Goal: Transaction & Acquisition: Purchase product/service

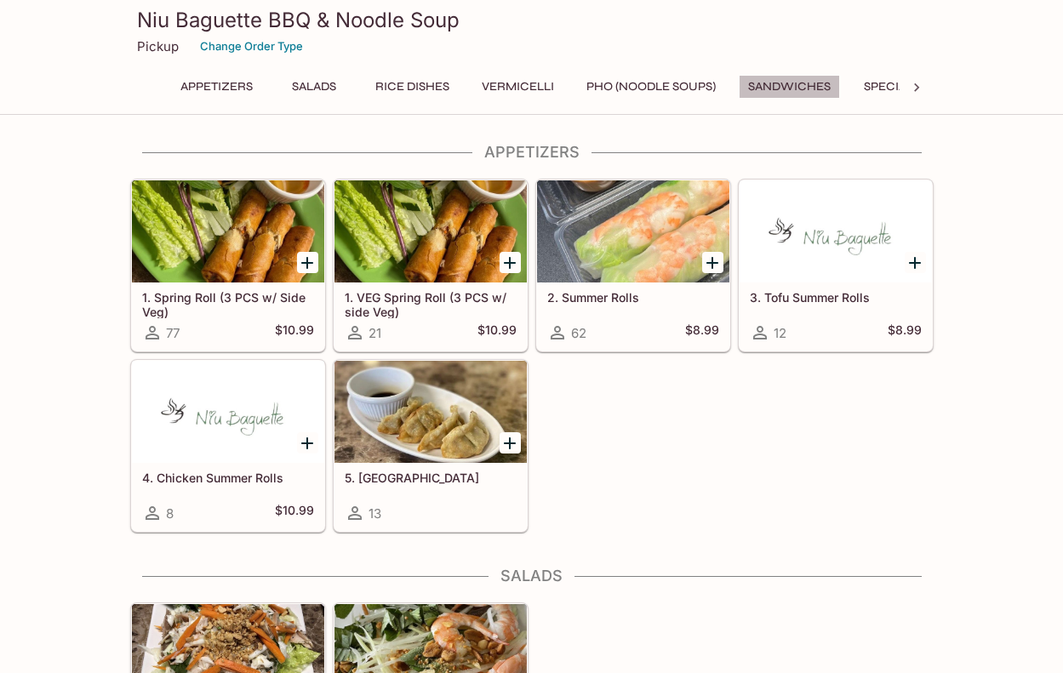
click at [783, 83] on button "Sandwiches" at bounding box center [789, 87] width 101 height 24
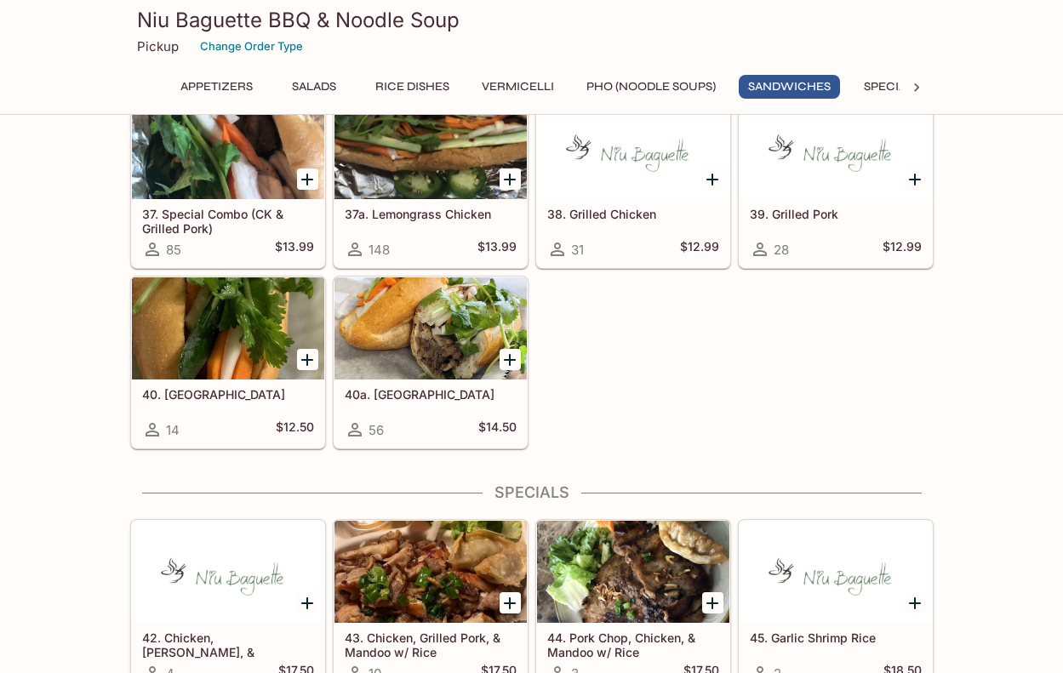
scroll to position [2478, 0]
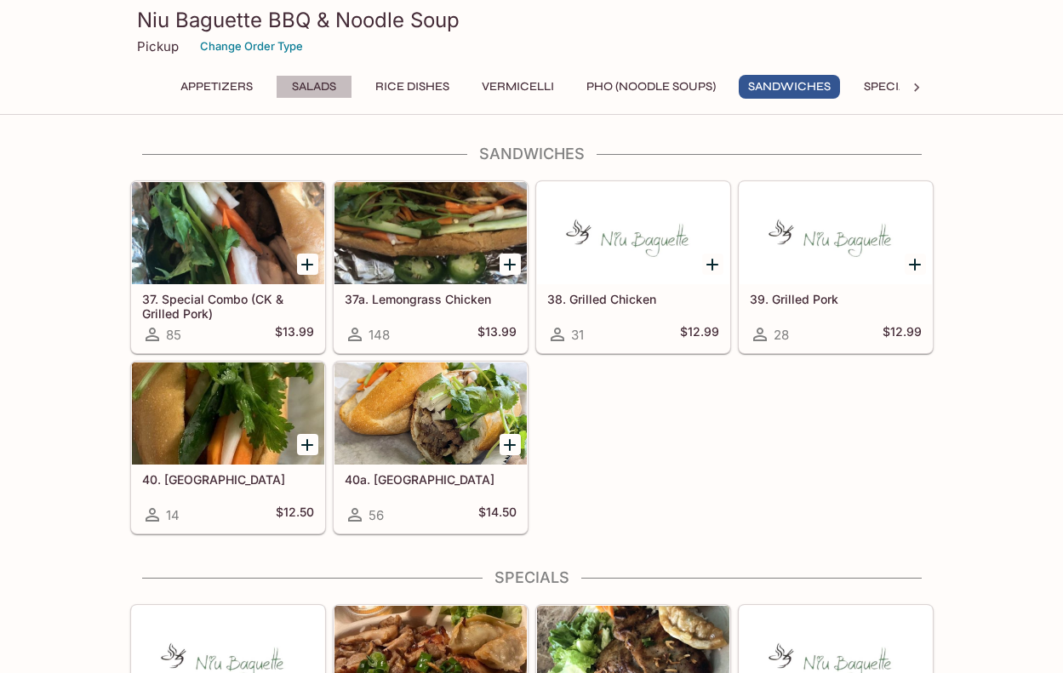
click at [309, 80] on button "Salads" at bounding box center [314, 87] width 77 height 24
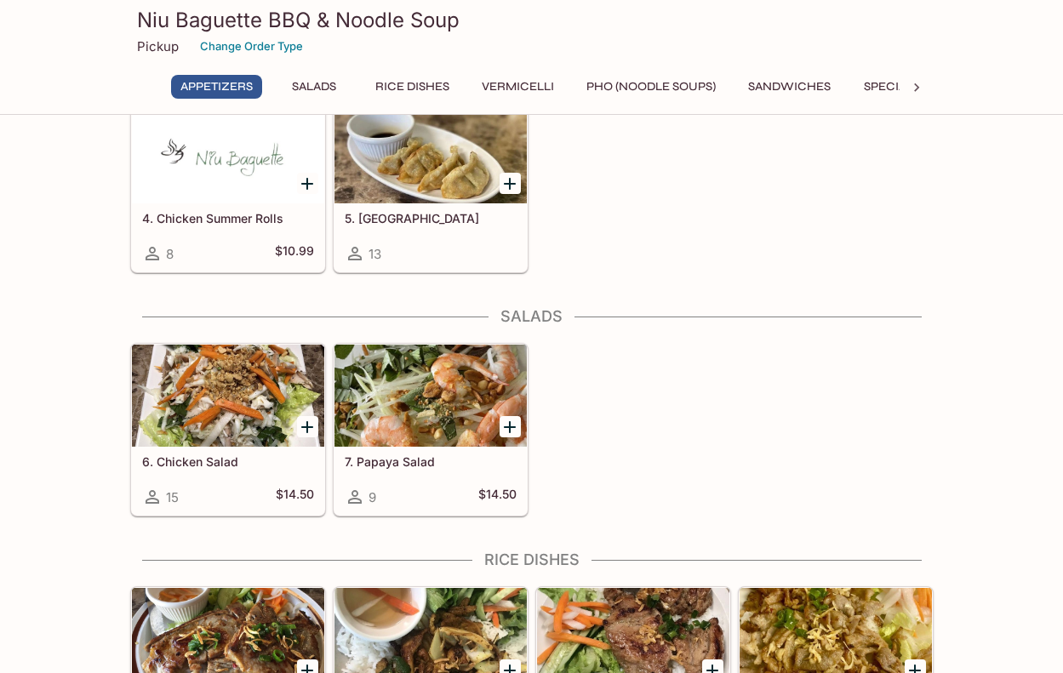
scroll to position [252, 0]
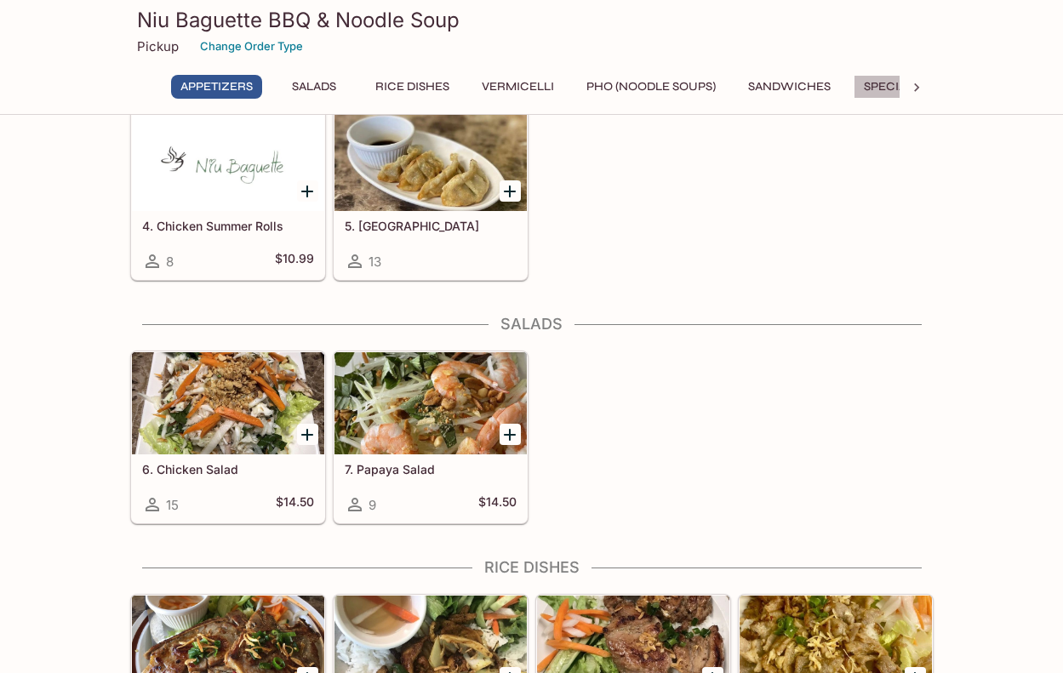
click at [886, 89] on button "Specials" at bounding box center [892, 87] width 77 height 24
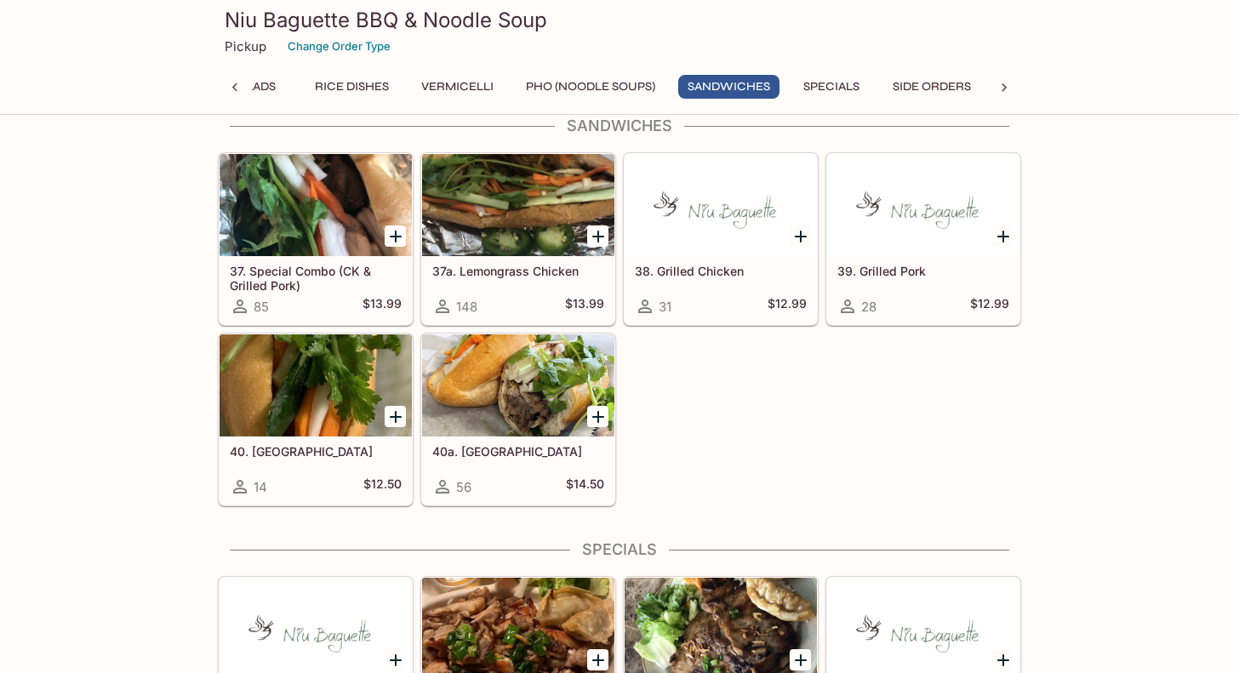
scroll to position [2476, 0]
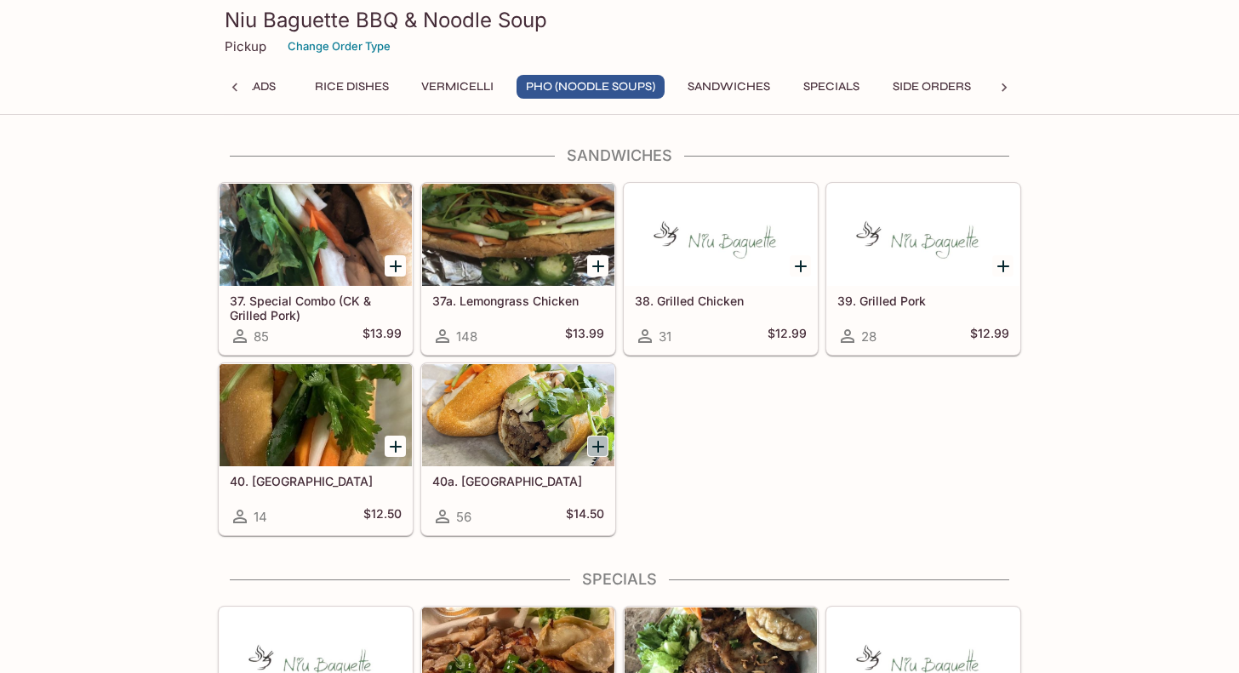
click at [592, 445] on icon "Add 40a. Brisket" at bounding box center [598, 447] width 20 height 20
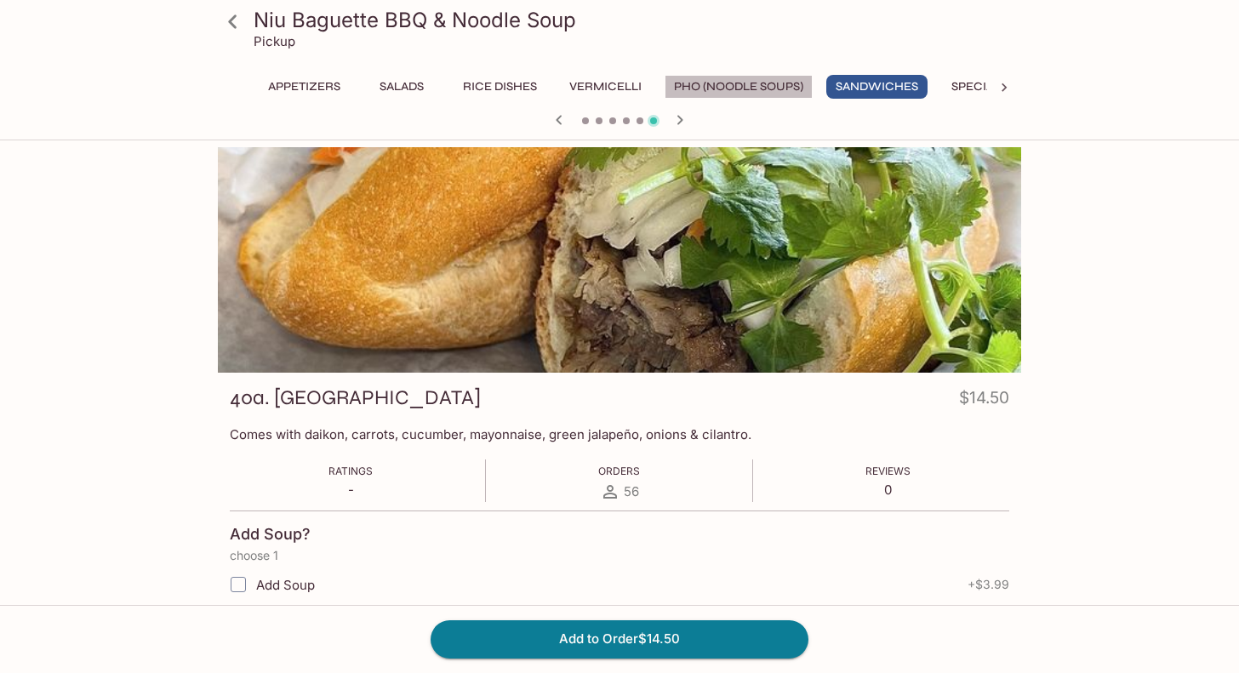
click at [735, 89] on button "Pho (Noodle Soups)" at bounding box center [739, 87] width 148 height 24
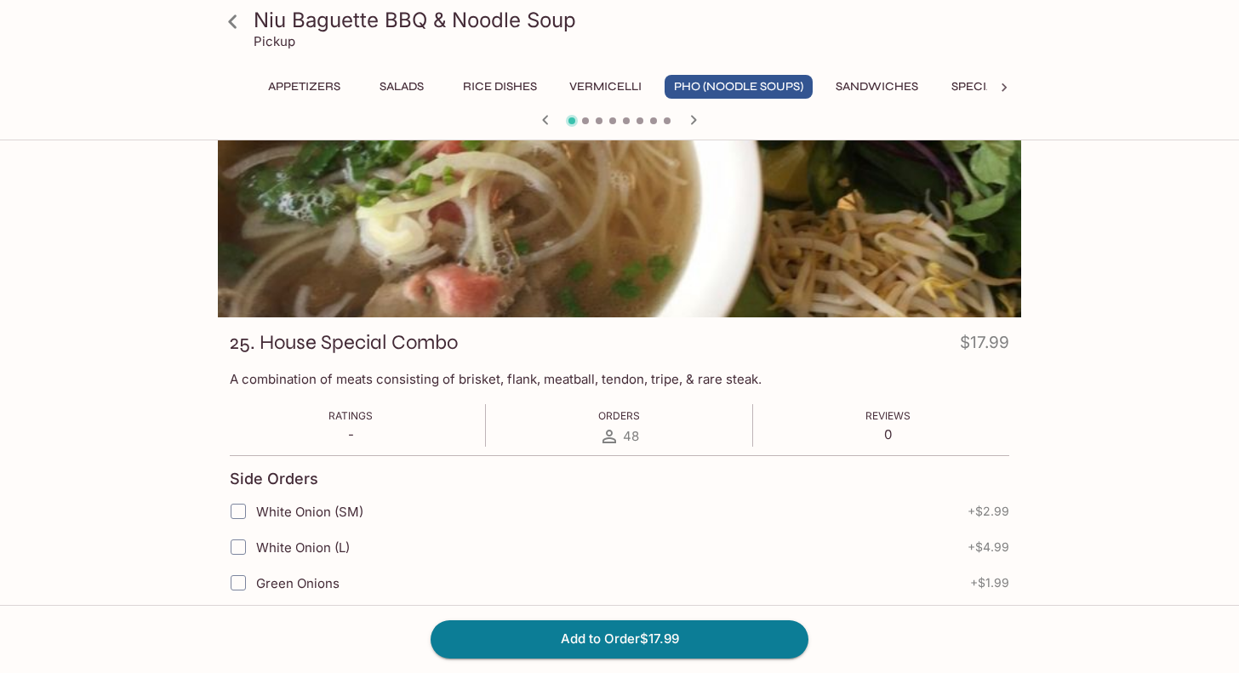
scroll to position [85, 0]
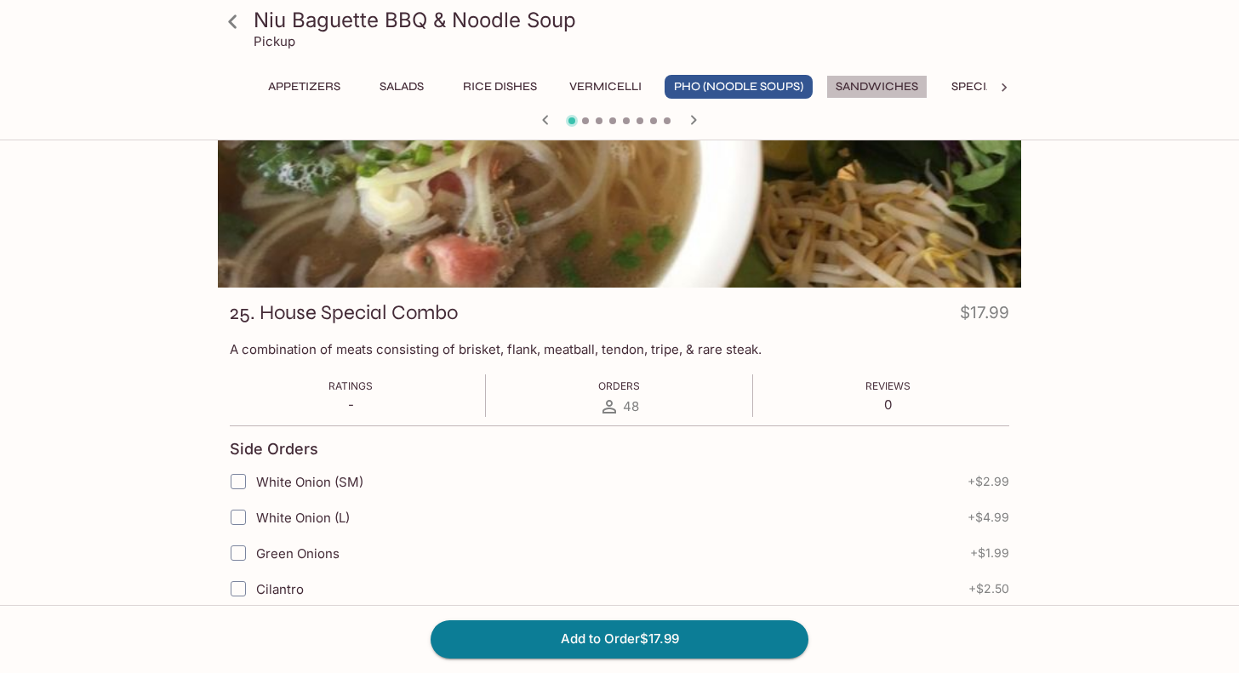
click at [904, 89] on button "Sandwiches" at bounding box center [876, 87] width 101 height 24
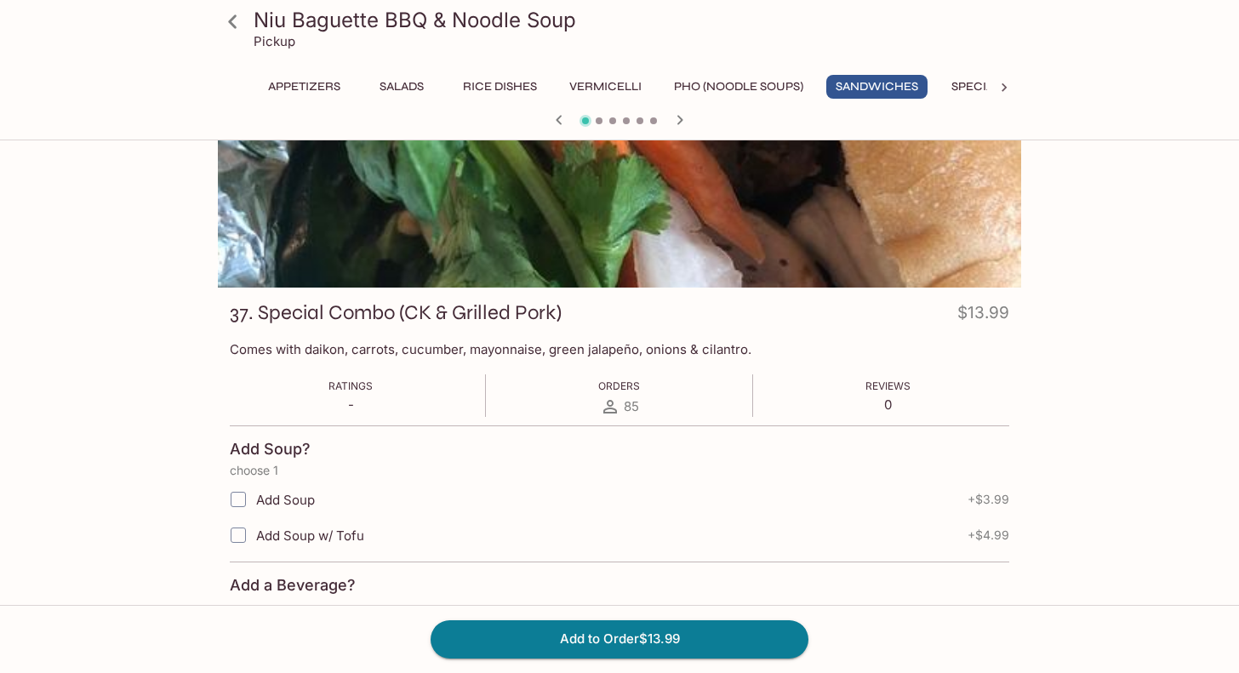
click at [864, 71] on div "Niu Baguette BBQ & Noodle Soup Pickup Appetizers Salads Rice Dishes Vermicelli …" at bounding box center [619, 67] width 817 height 134
click at [864, 79] on button "Sandwiches" at bounding box center [876, 87] width 101 height 24
click at [227, 17] on icon at bounding box center [233, 22] width 30 height 30
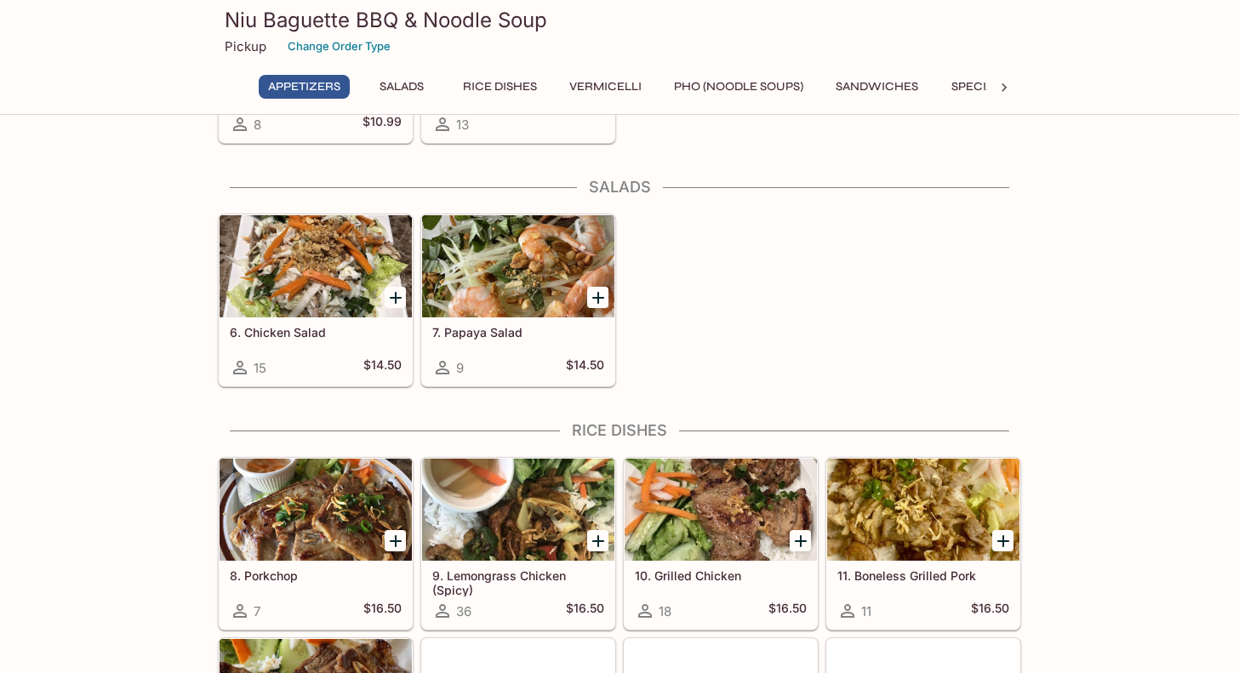
scroll to position [340, 0]
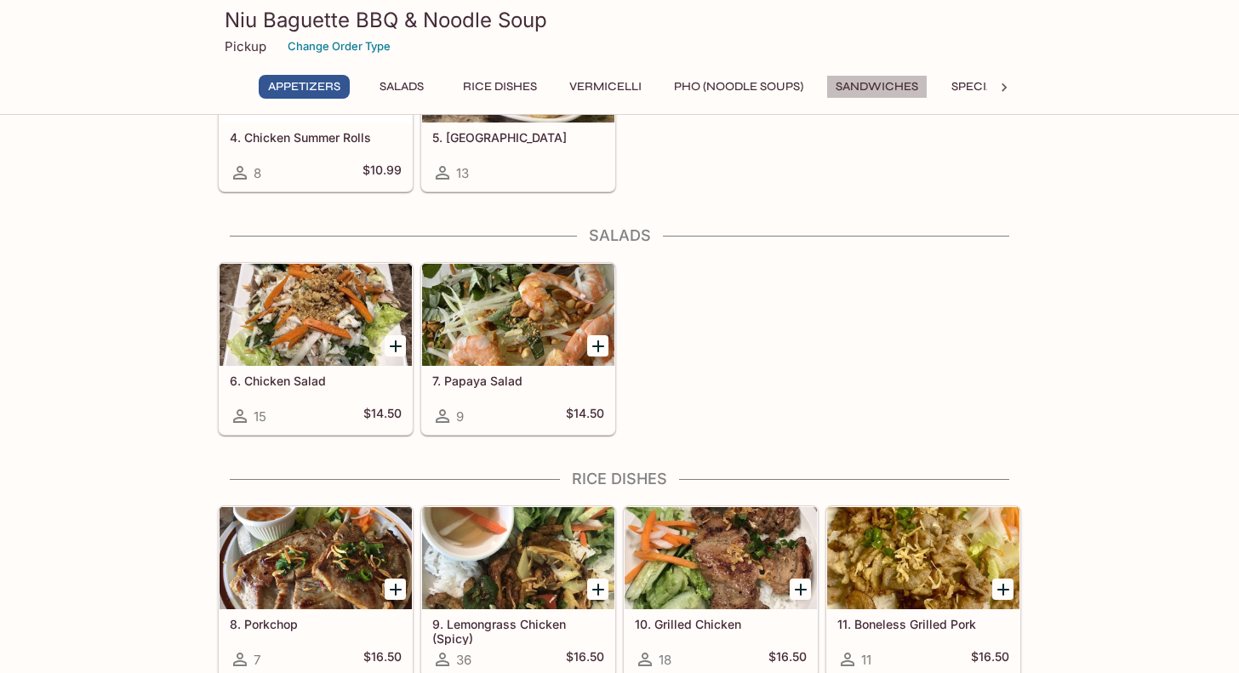
click at [900, 87] on button "Sandwiches" at bounding box center [876, 87] width 101 height 24
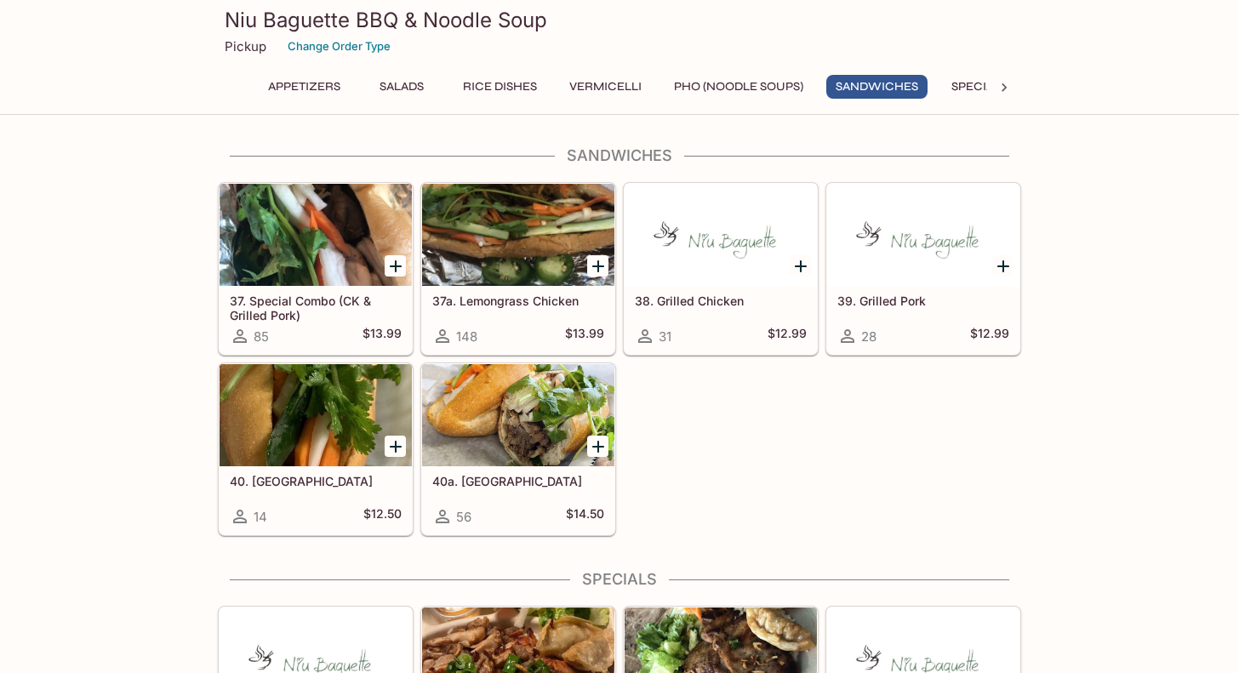
scroll to position [2478, 0]
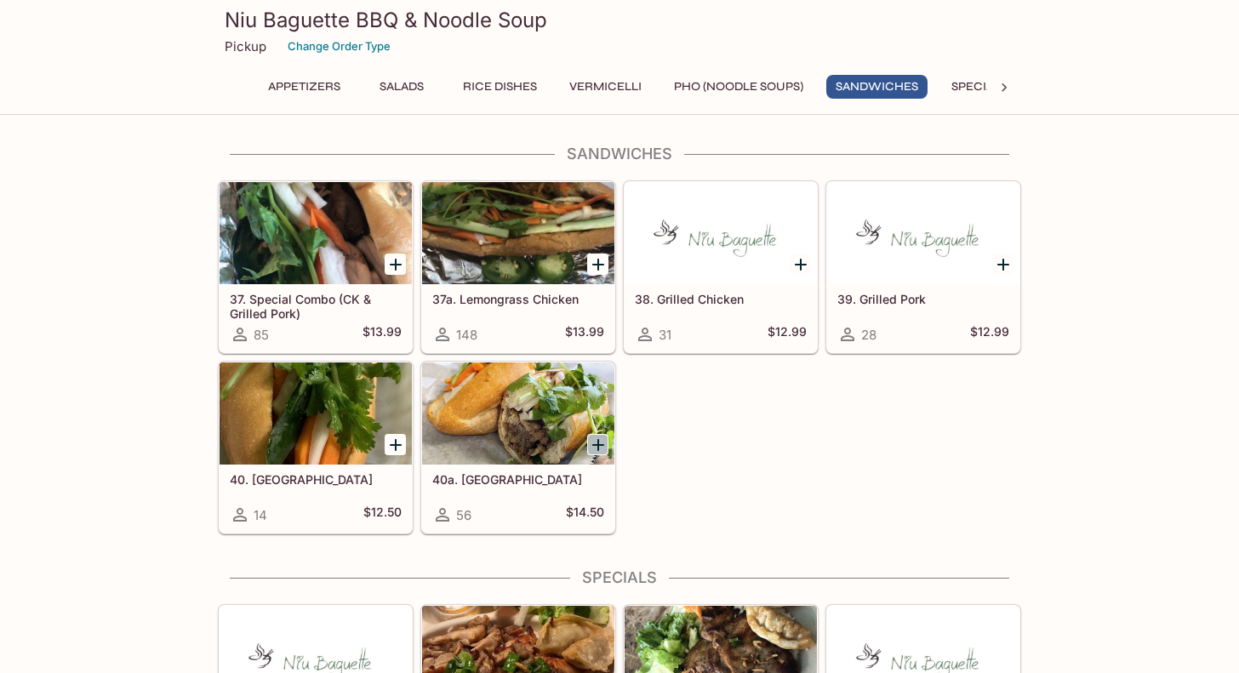
click at [598, 441] on icon "Add 40a. Brisket" at bounding box center [598, 445] width 12 height 12
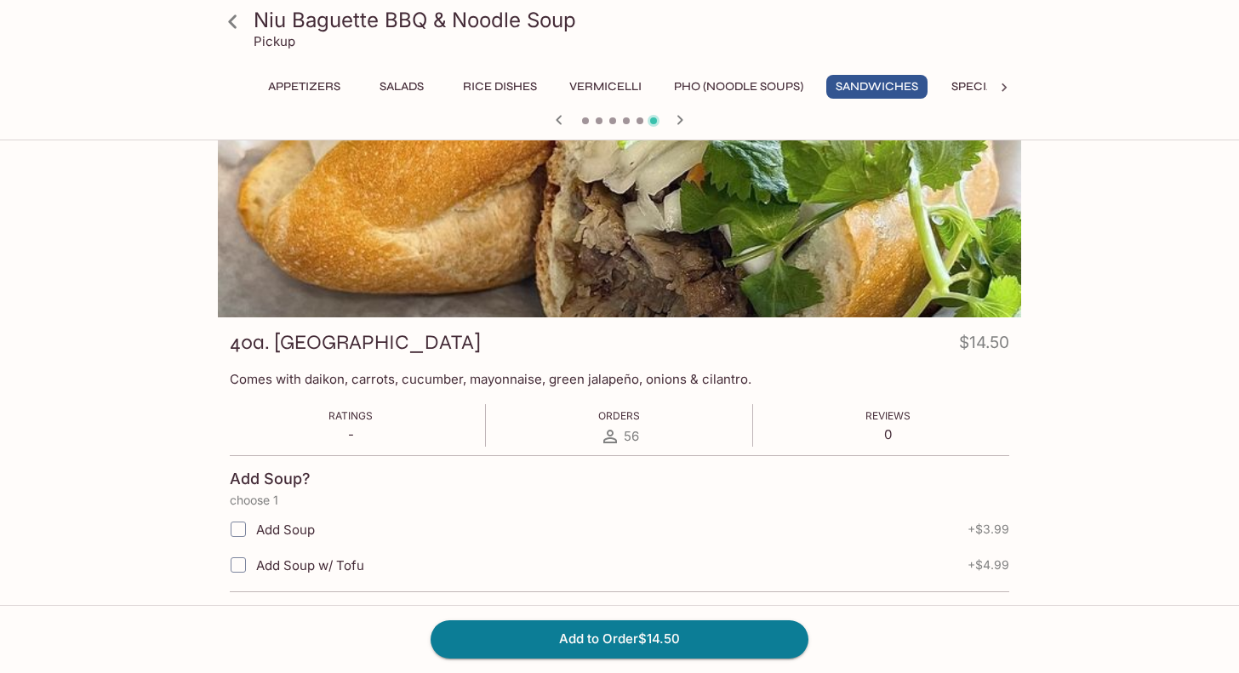
scroll to position [85, 0]
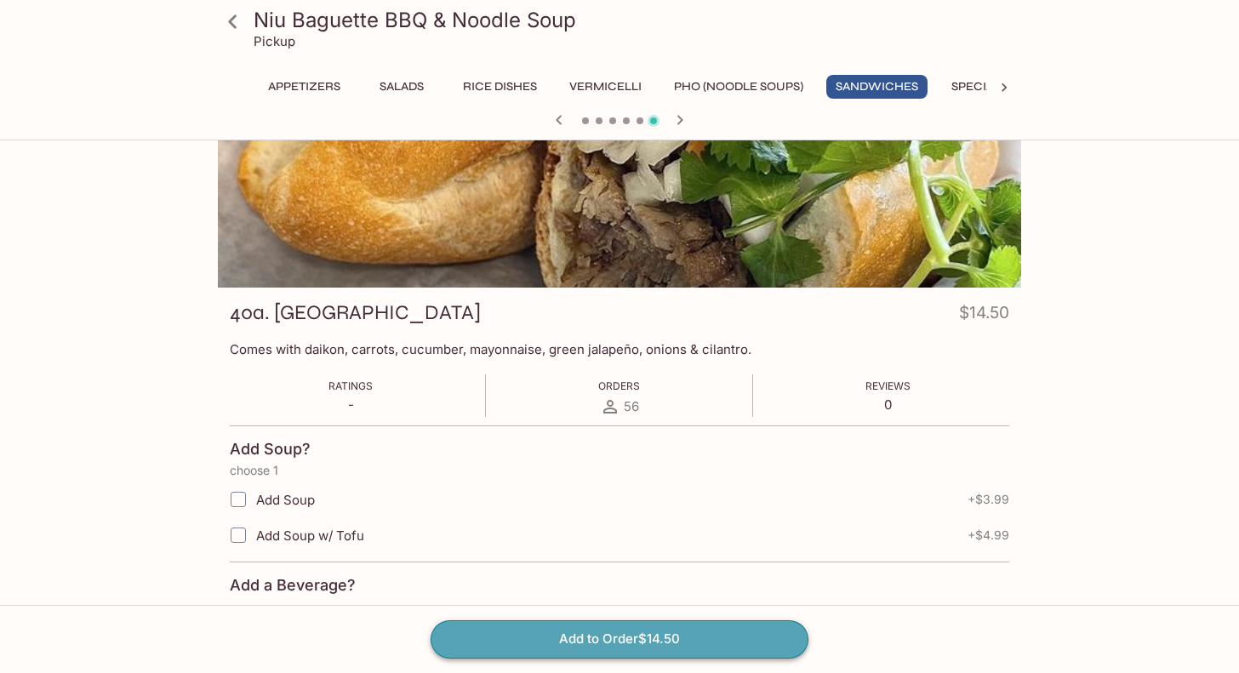
click at [580, 517] on button "Add to Order $14.50" at bounding box center [620, 638] width 378 height 37
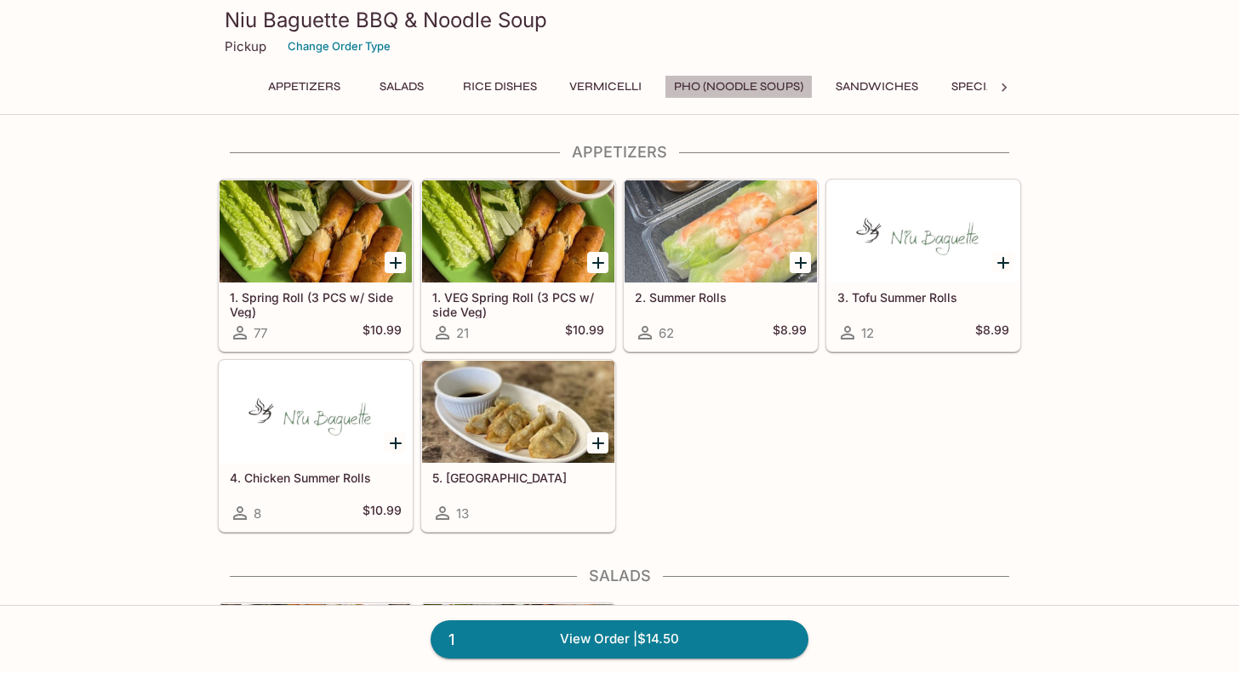
click at [738, 87] on button "Pho (Noodle Soups)" at bounding box center [739, 87] width 148 height 24
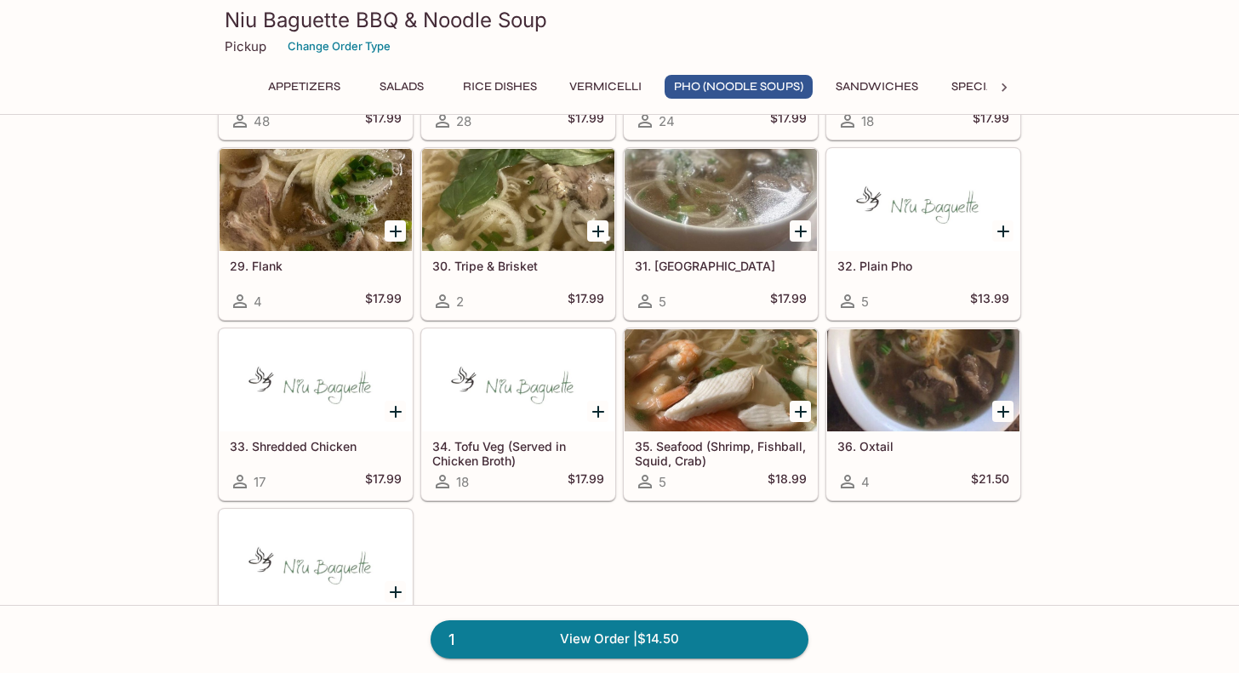
scroll to position [1949, 0]
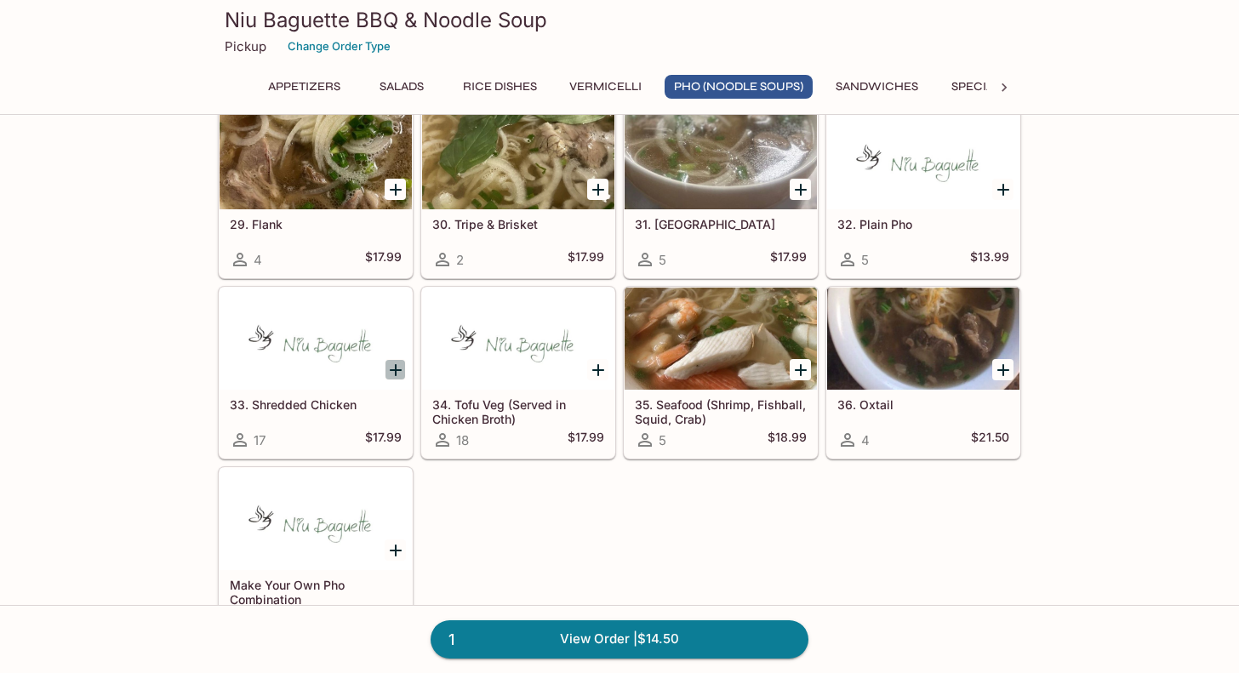
click at [396, 365] on icon "Add 33. Shredded Chicken" at bounding box center [396, 370] width 12 height 12
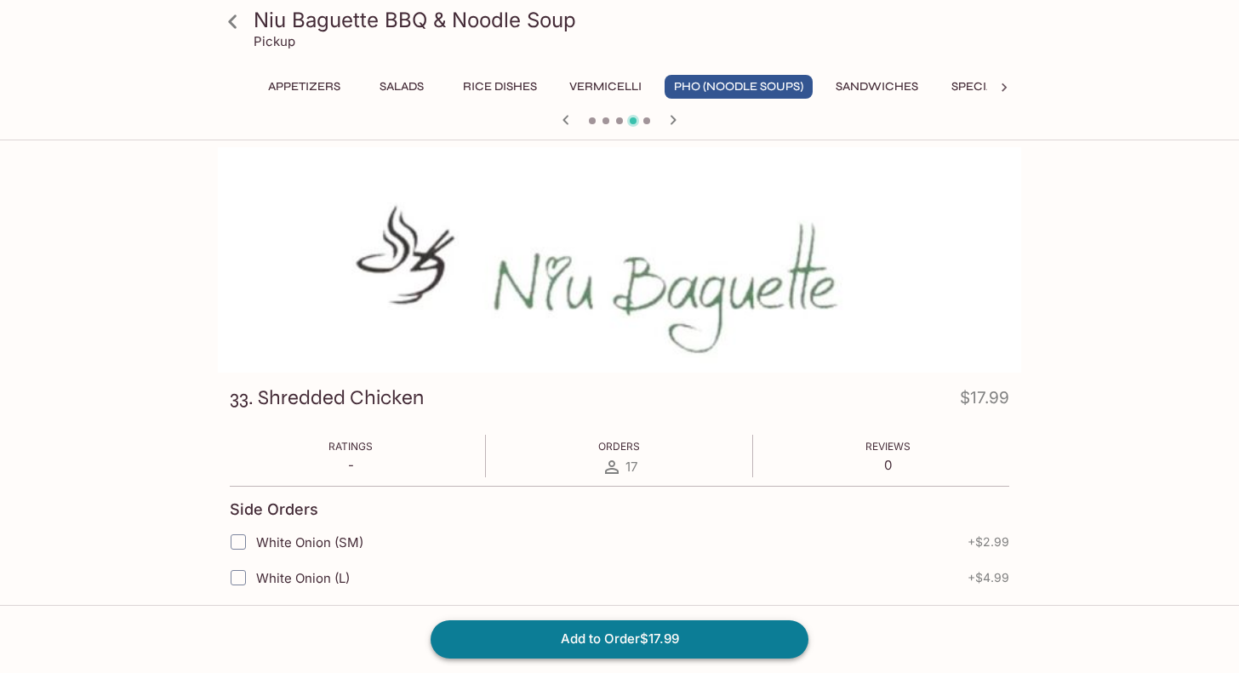
click at [585, 517] on button "Add to Order $17.99" at bounding box center [620, 638] width 378 height 37
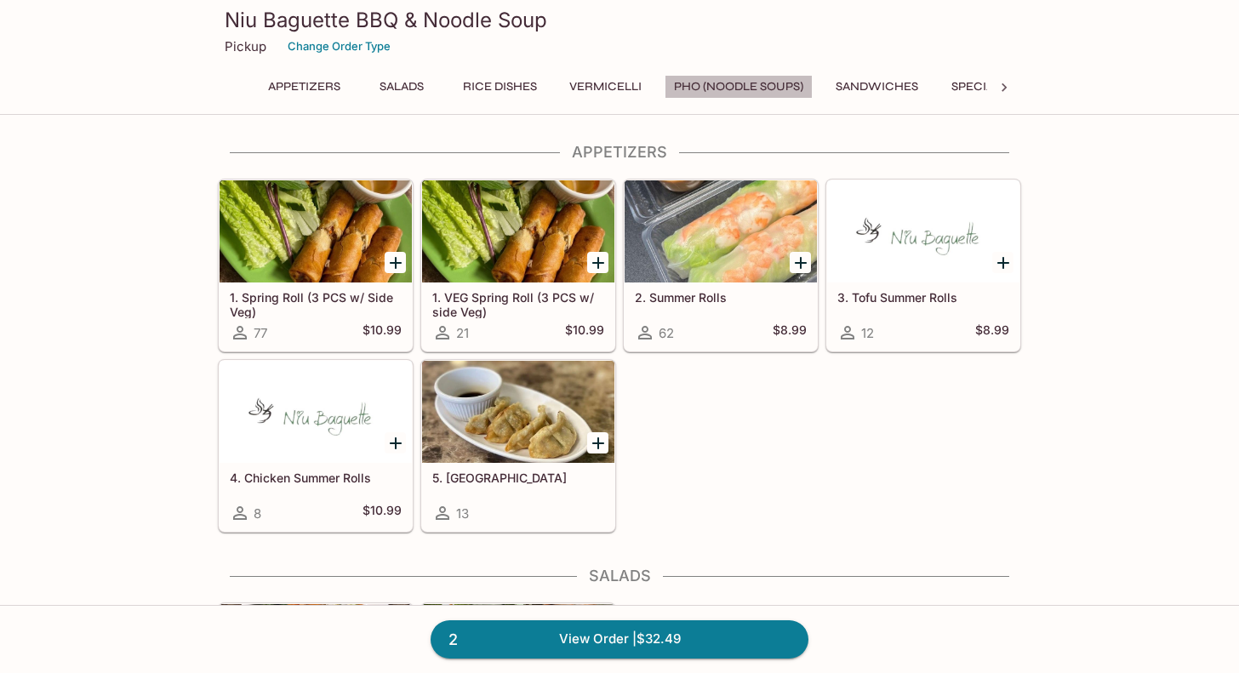
click at [785, 77] on button "Pho (Noodle Soups)" at bounding box center [739, 87] width 148 height 24
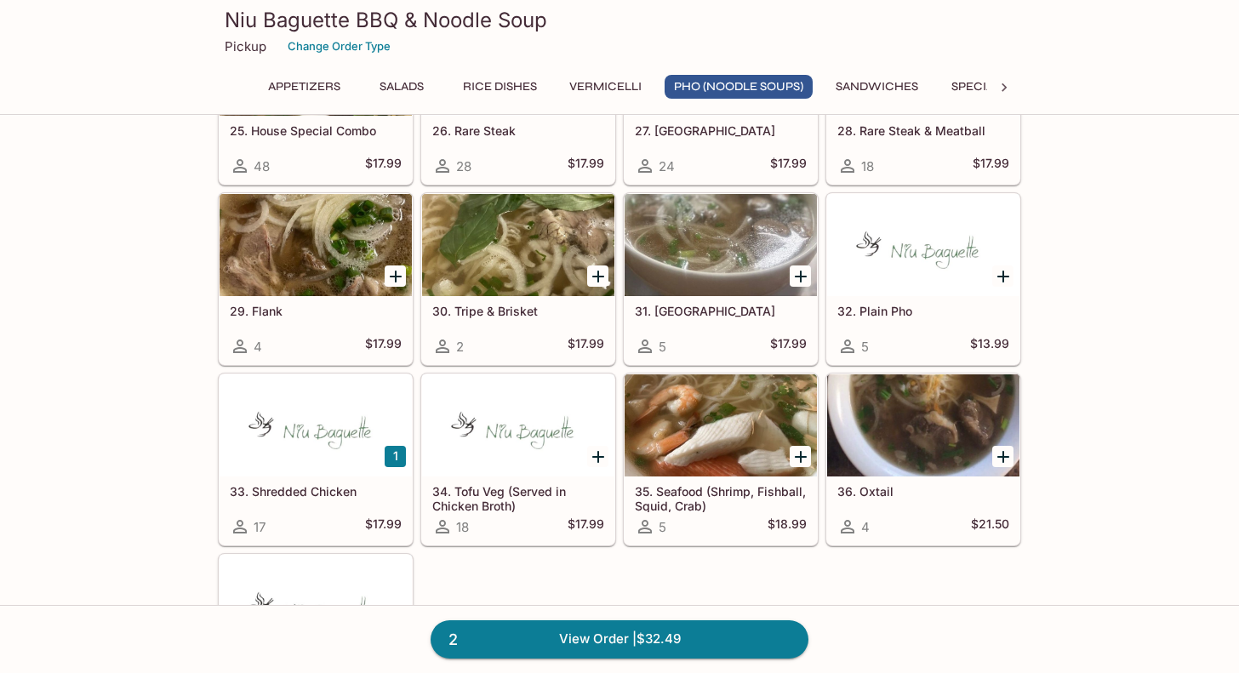
scroll to position [1864, 0]
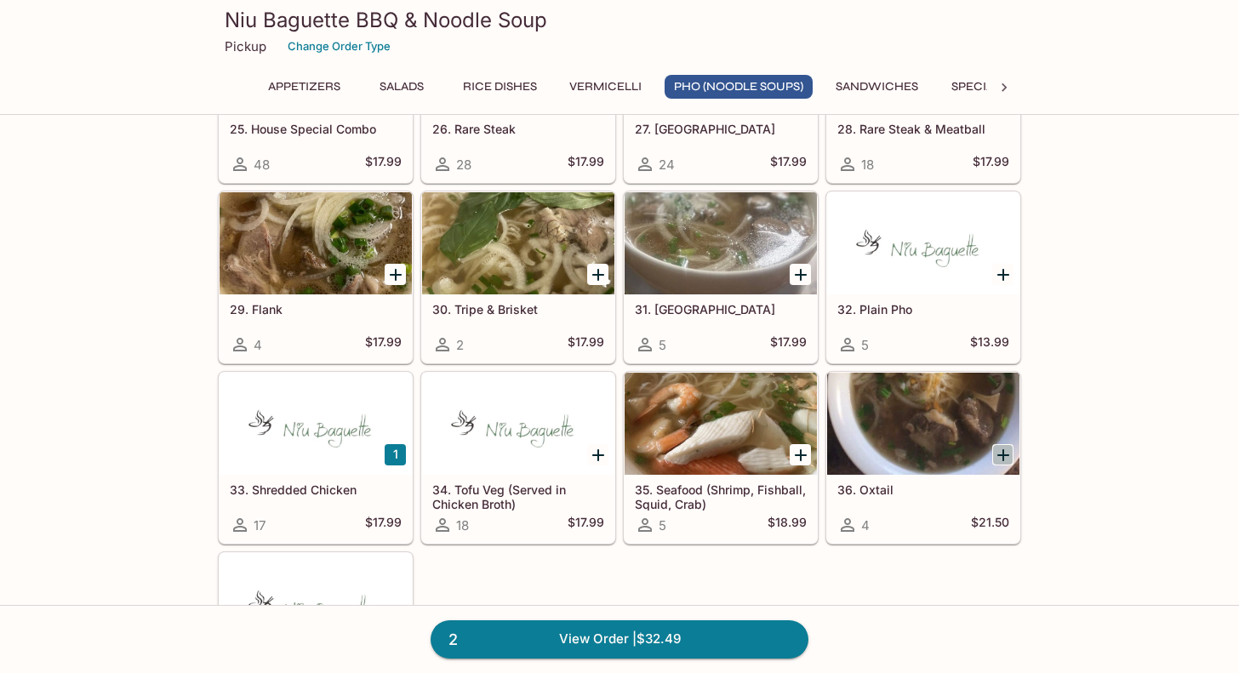
click at [1008, 450] on icon "Add 36. Oxtail" at bounding box center [1003, 455] width 20 height 20
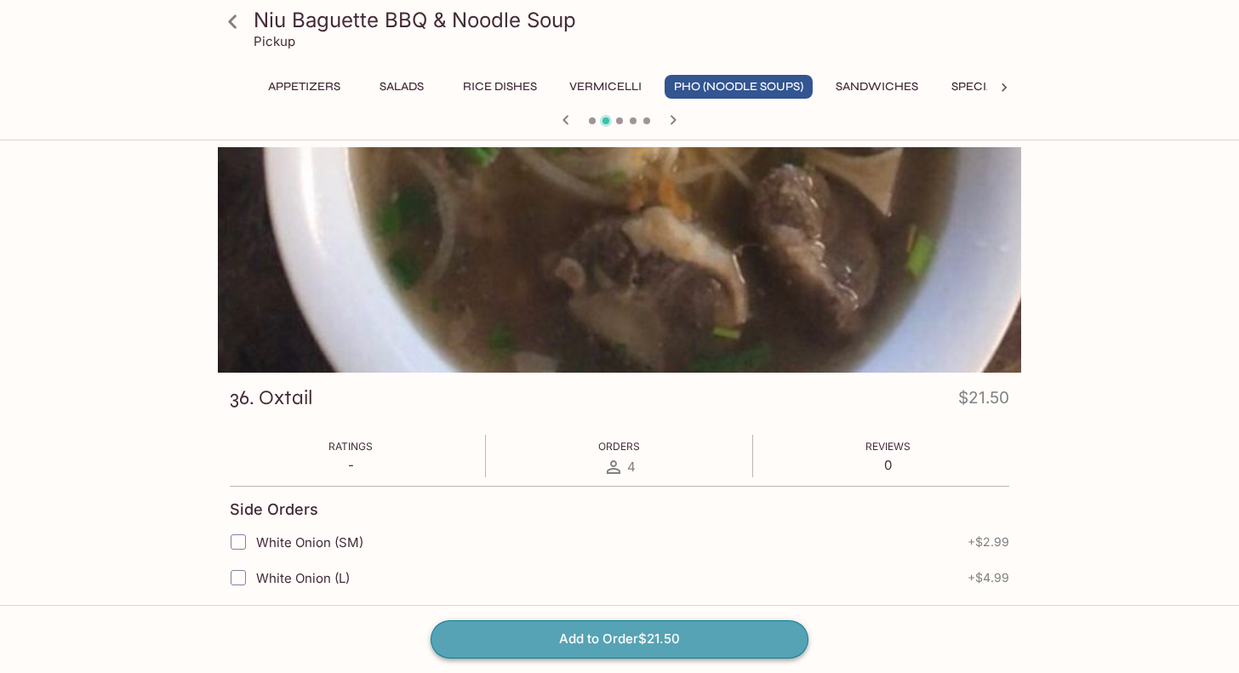
click at [757, 517] on button "Add to Order $21.50" at bounding box center [620, 638] width 378 height 37
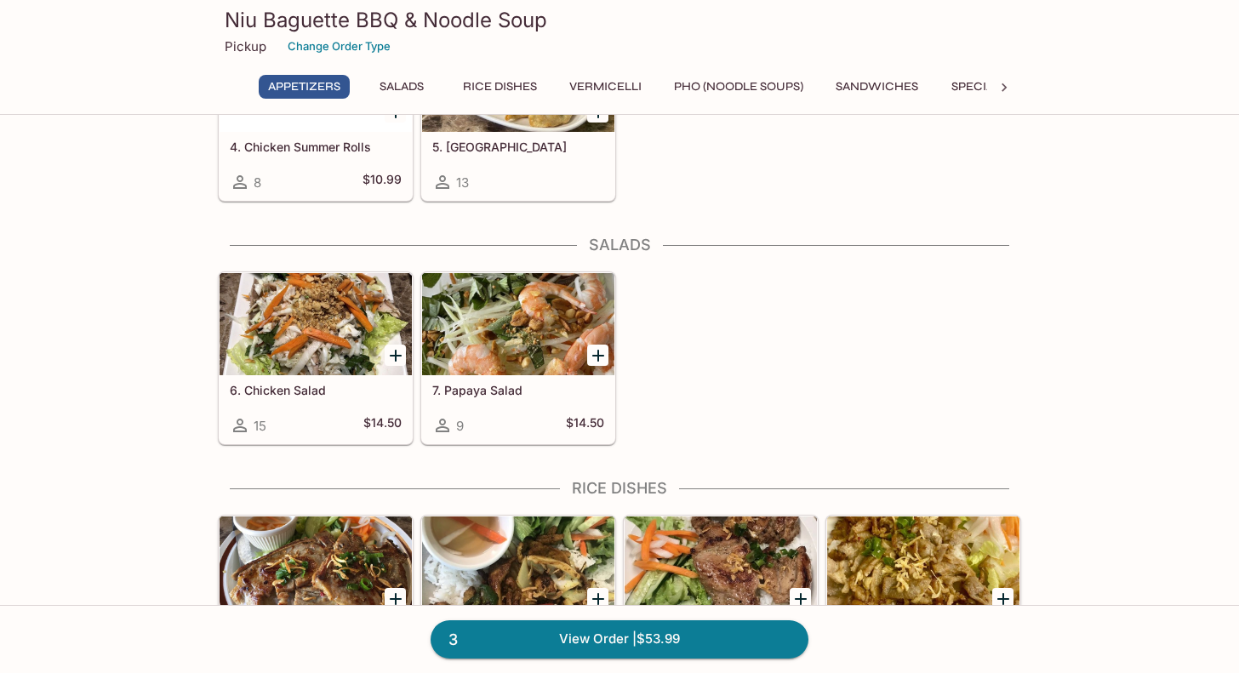
scroll to position [340, 0]
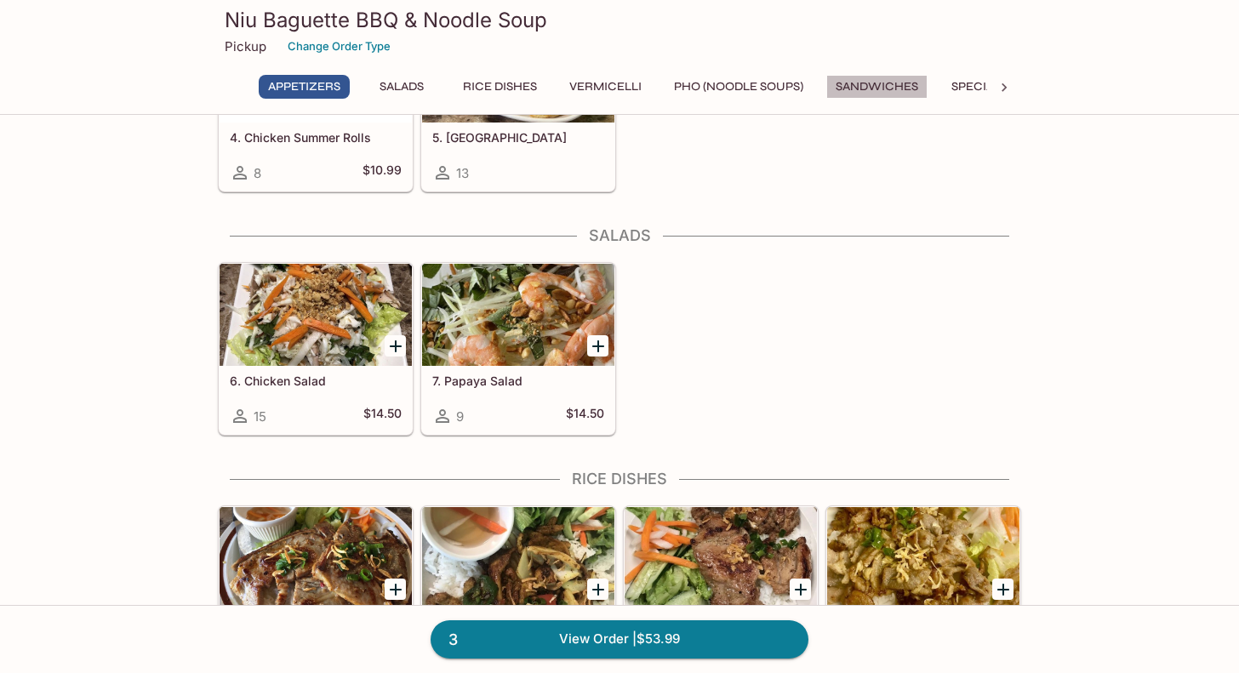
click at [872, 88] on button "Sandwiches" at bounding box center [876, 87] width 101 height 24
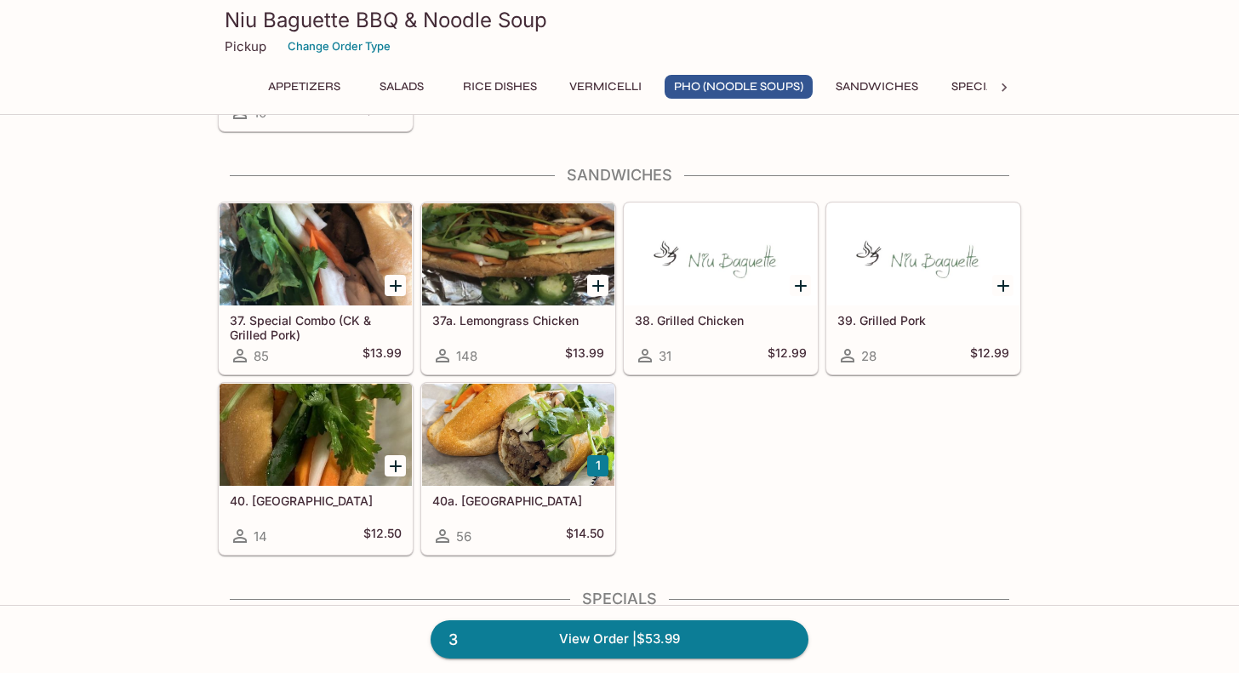
scroll to position [2478, 0]
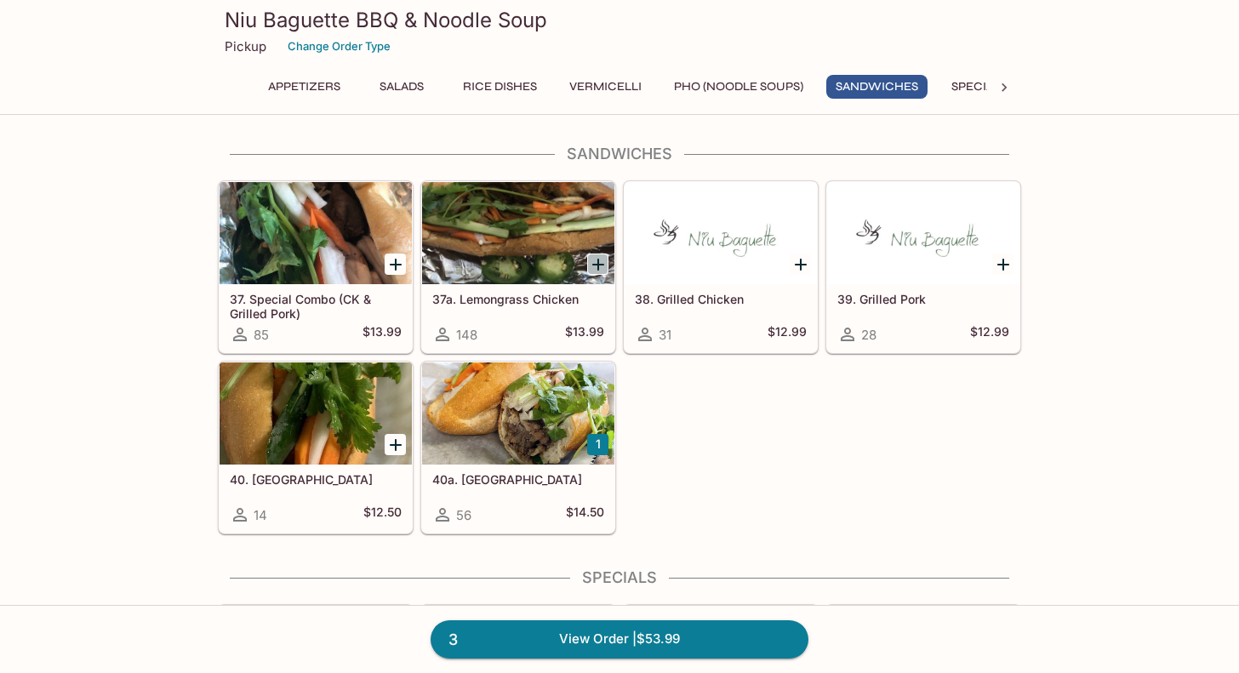
click at [595, 260] on icon "Add 37a. Lemongrass Chicken" at bounding box center [598, 264] width 20 height 20
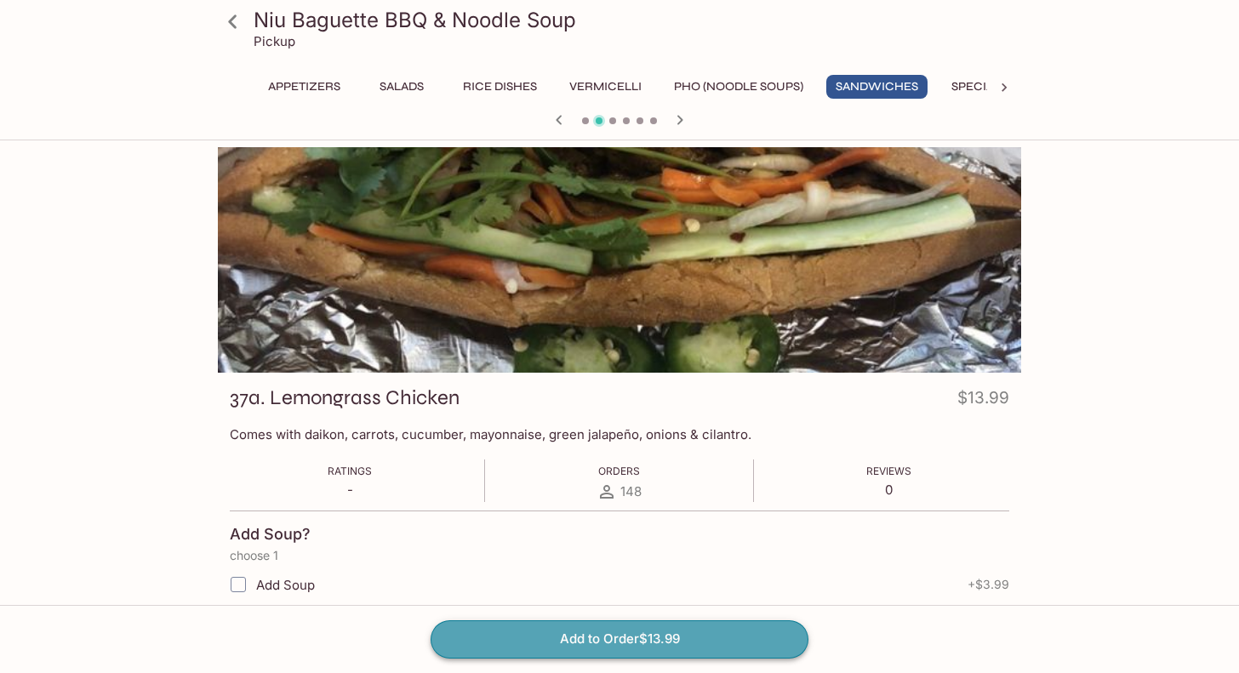
click at [619, 517] on button "Add to Order $13.99" at bounding box center [620, 638] width 378 height 37
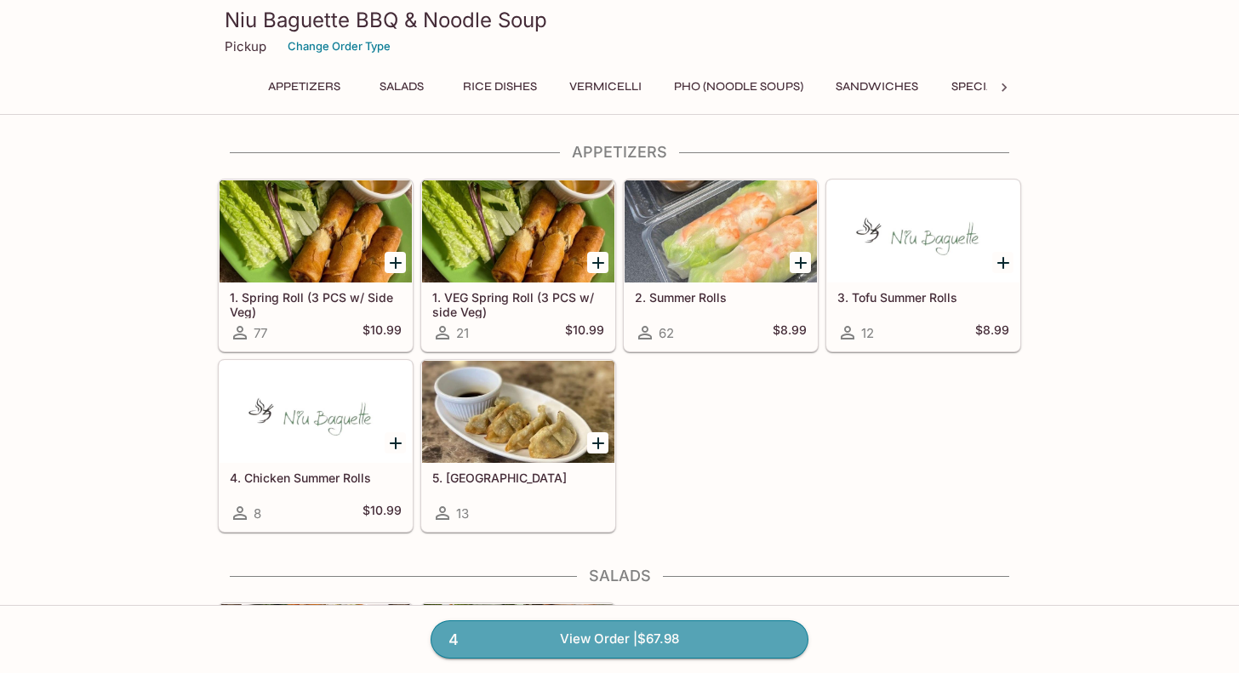
click at [619, 517] on link "4 View Order | $67.98" at bounding box center [620, 638] width 378 height 37
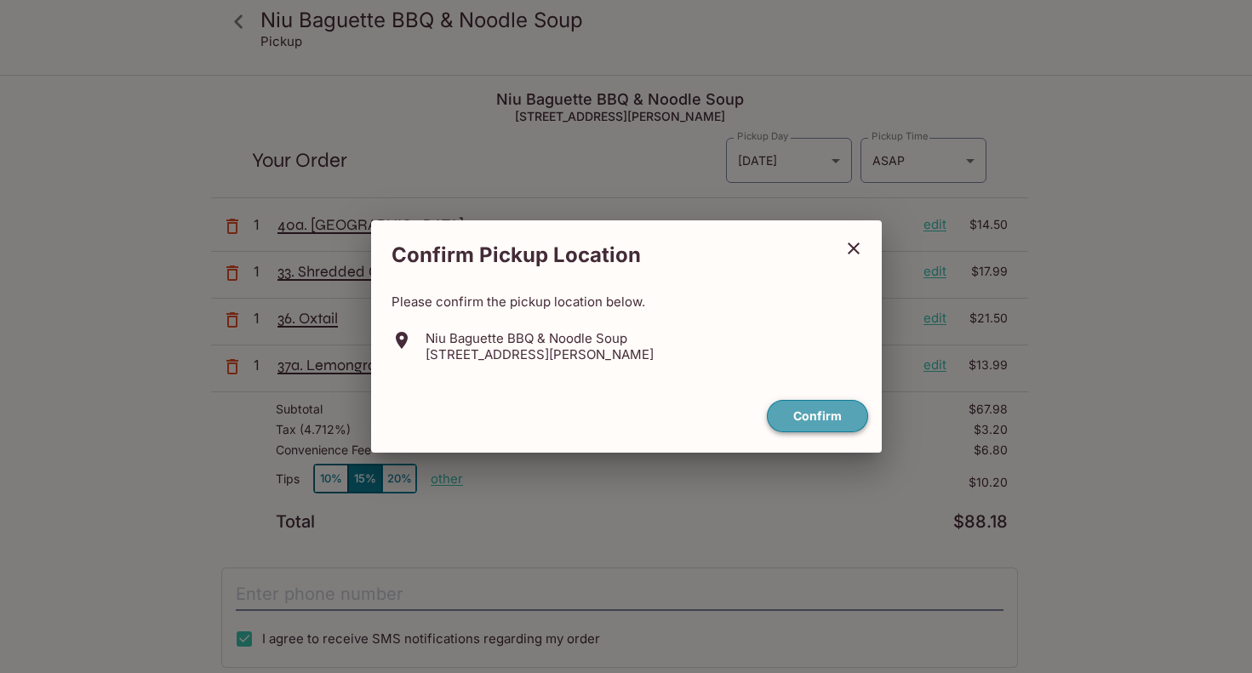
click at [824, 403] on button "Confirm" at bounding box center [817, 416] width 101 height 33
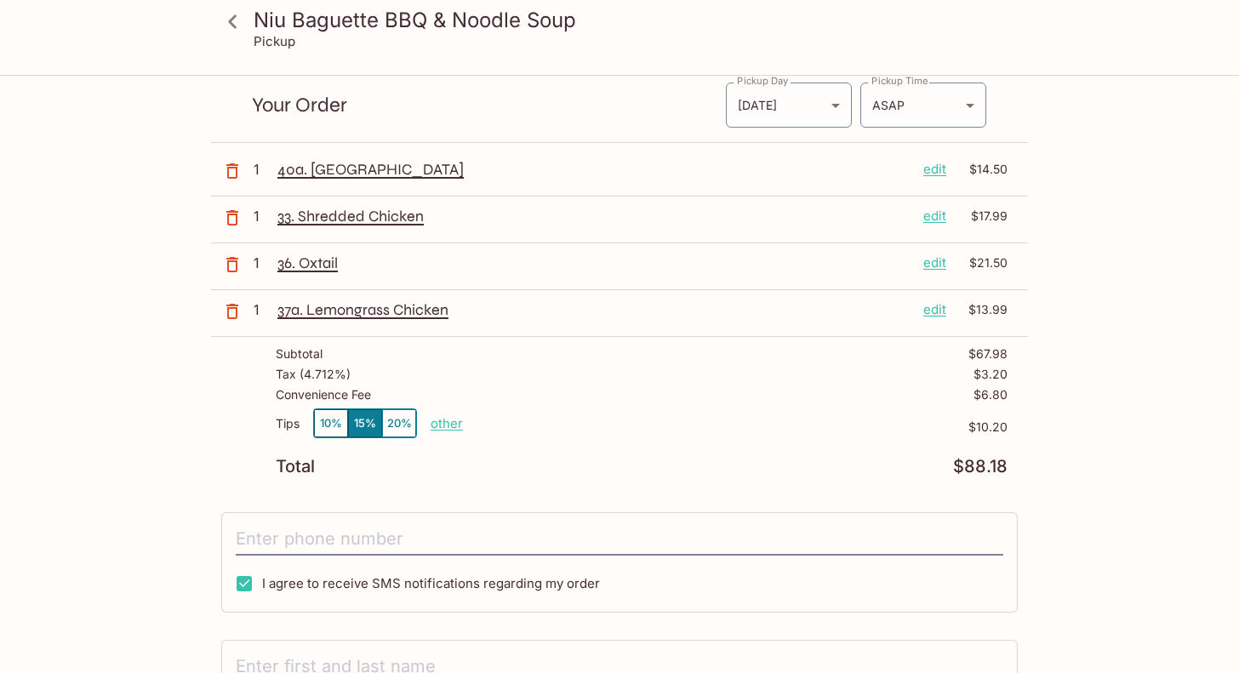
scroll to position [85, 0]
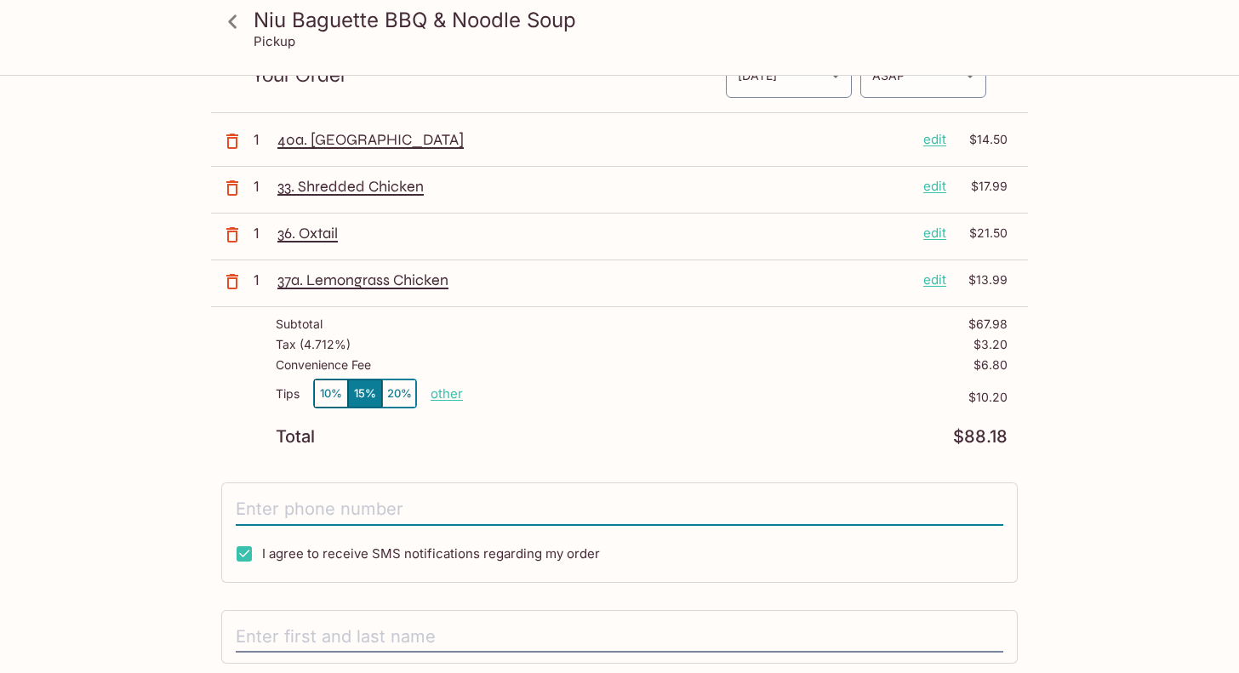
click at [311, 511] on input "tel" at bounding box center [620, 510] width 768 height 32
type input "[PHONE_NUMBER]"
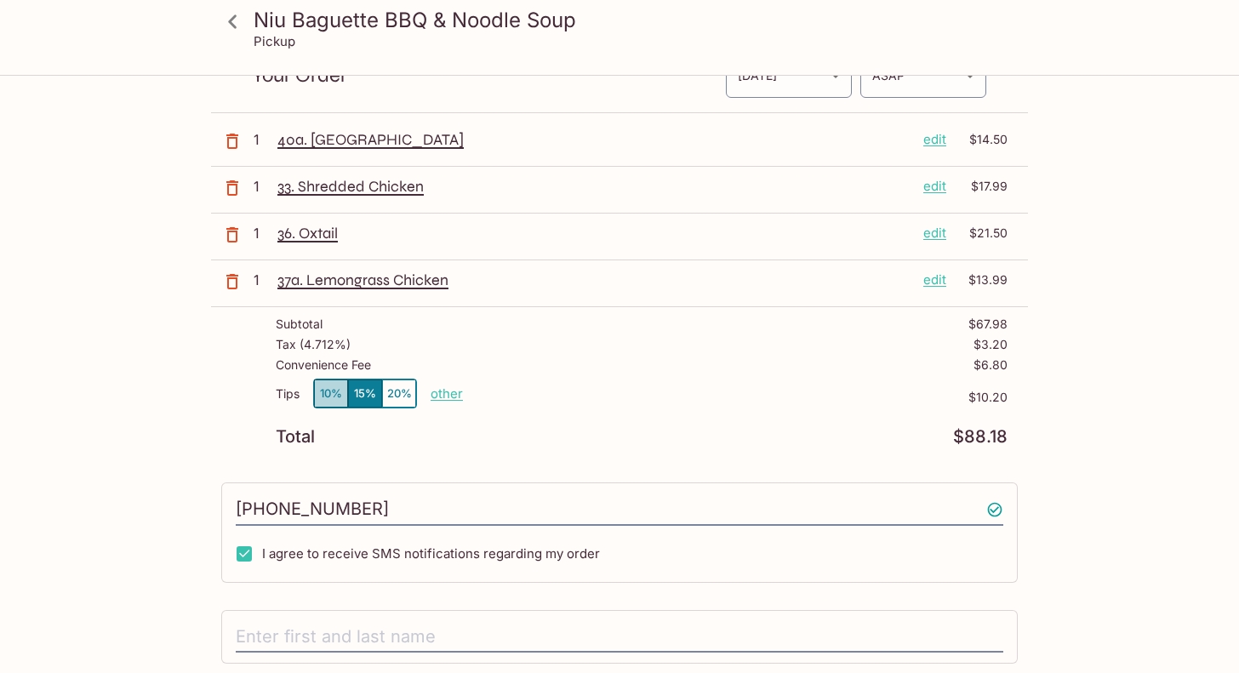
click at [328, 395] on button "10%" at bounding box center [331, 394] width 34 height 28
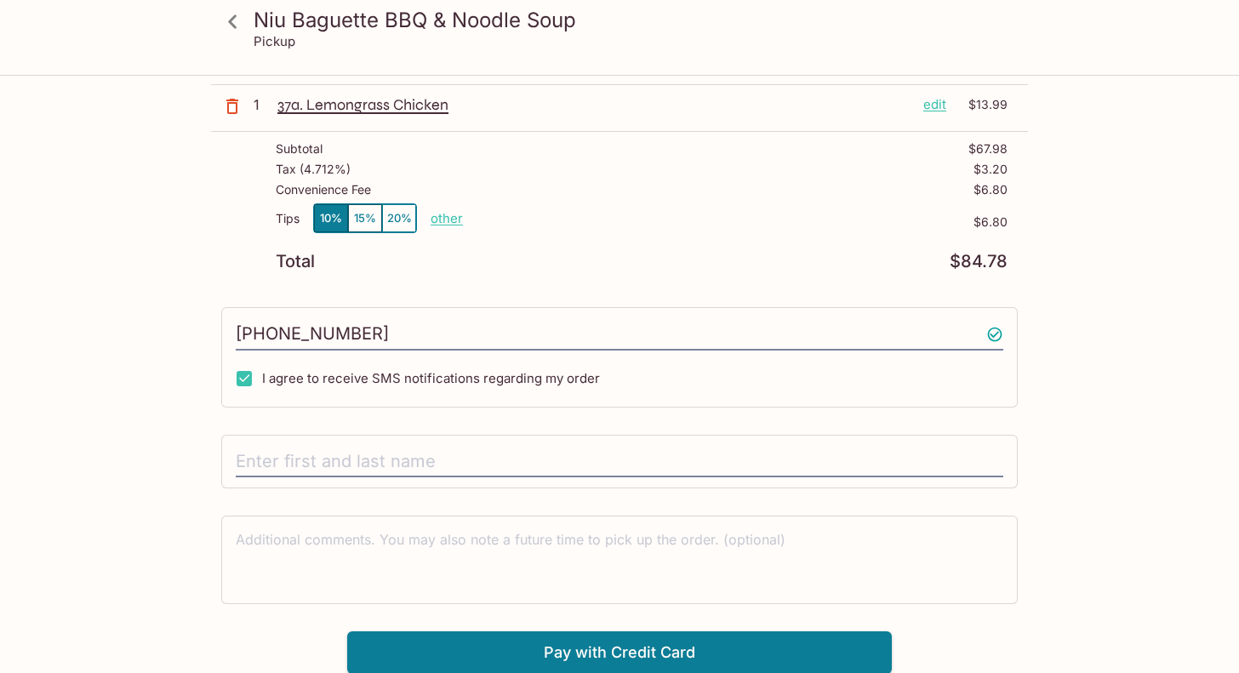
scroll to position [261, 0]
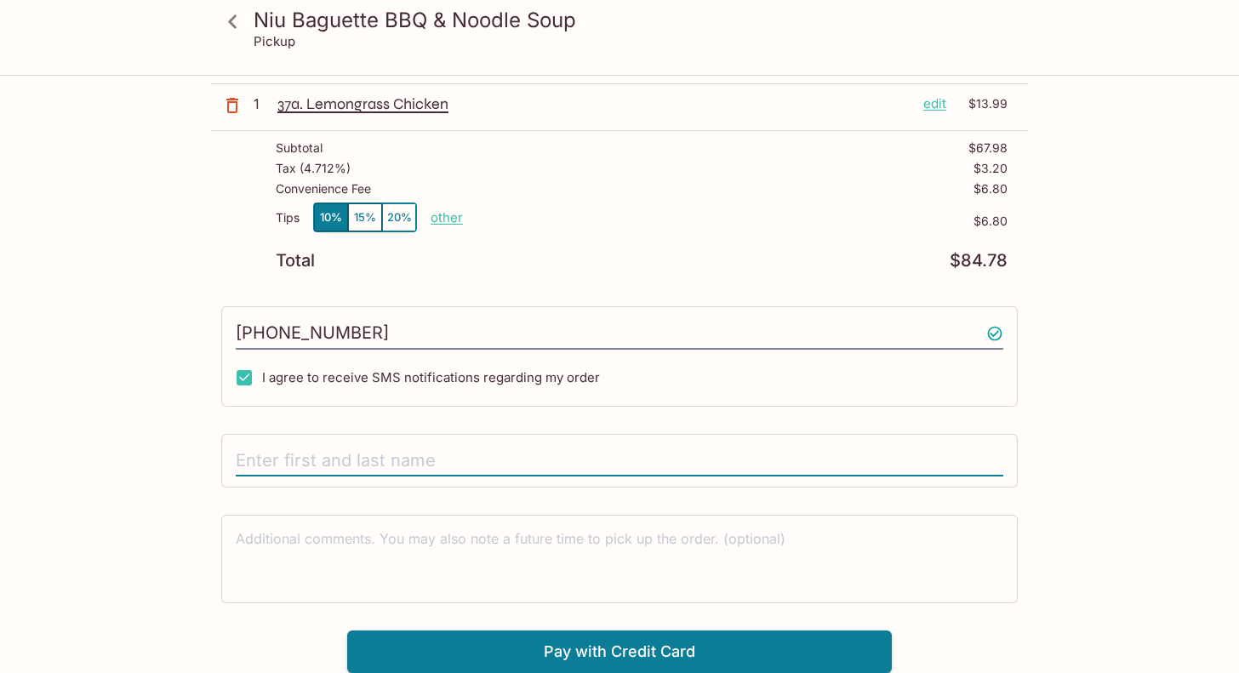
click at [546, 465] on input "text" at bounding box center [620, 461] width 768 height 32
type input "[PERSON_NAME]"
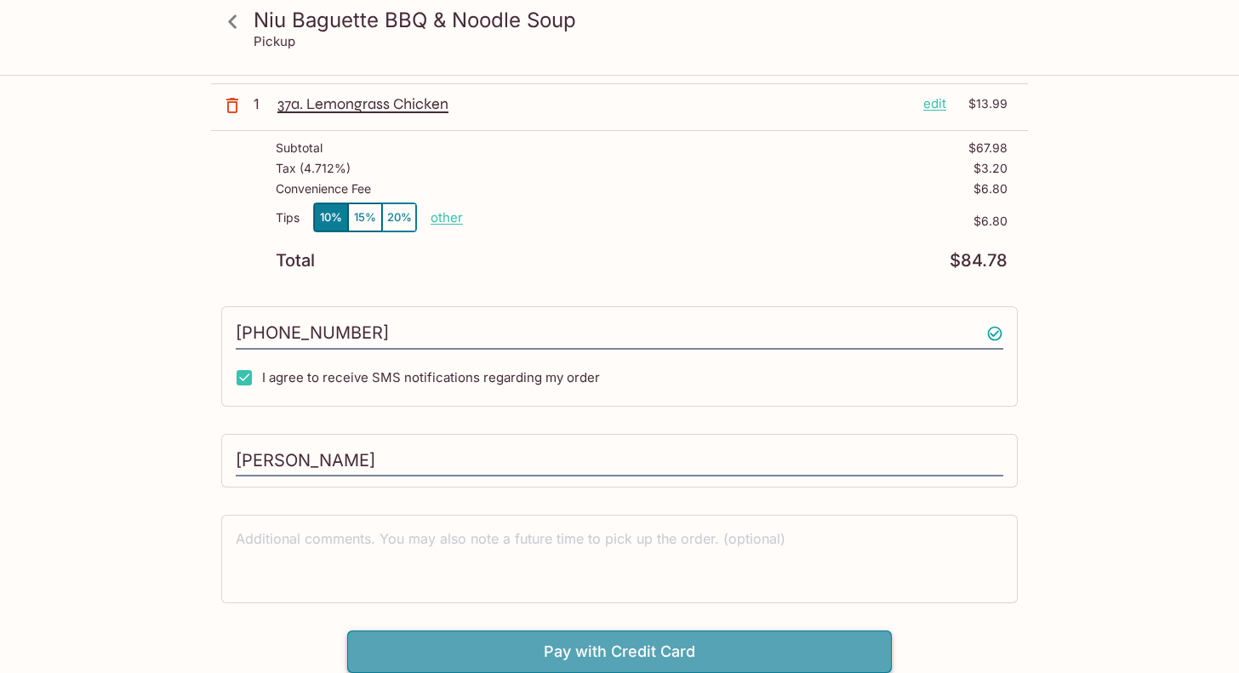
click at [510, 517] on button "Pay with Credit Card" at bounding box center [619, 652] width 545 height 43
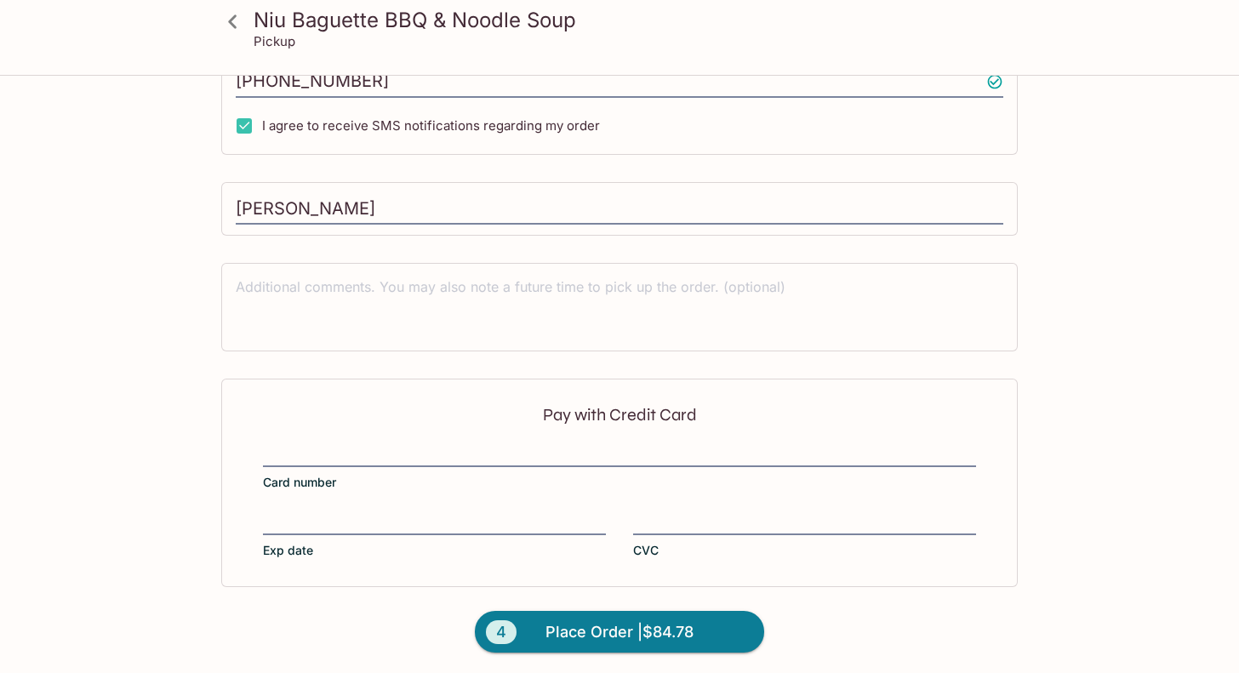
scroll to position [517, 0]
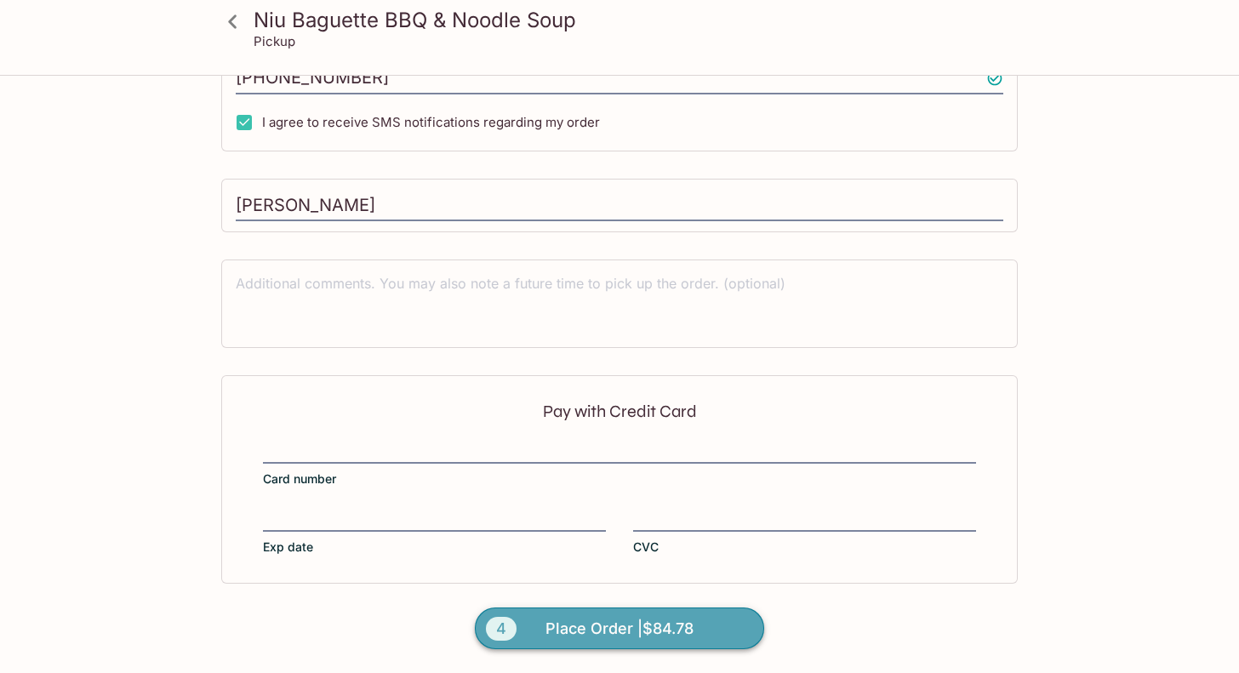
click at [615, 517] on span "Place Order | $84.78" at bounding box center [619, 628] width 148 height 27
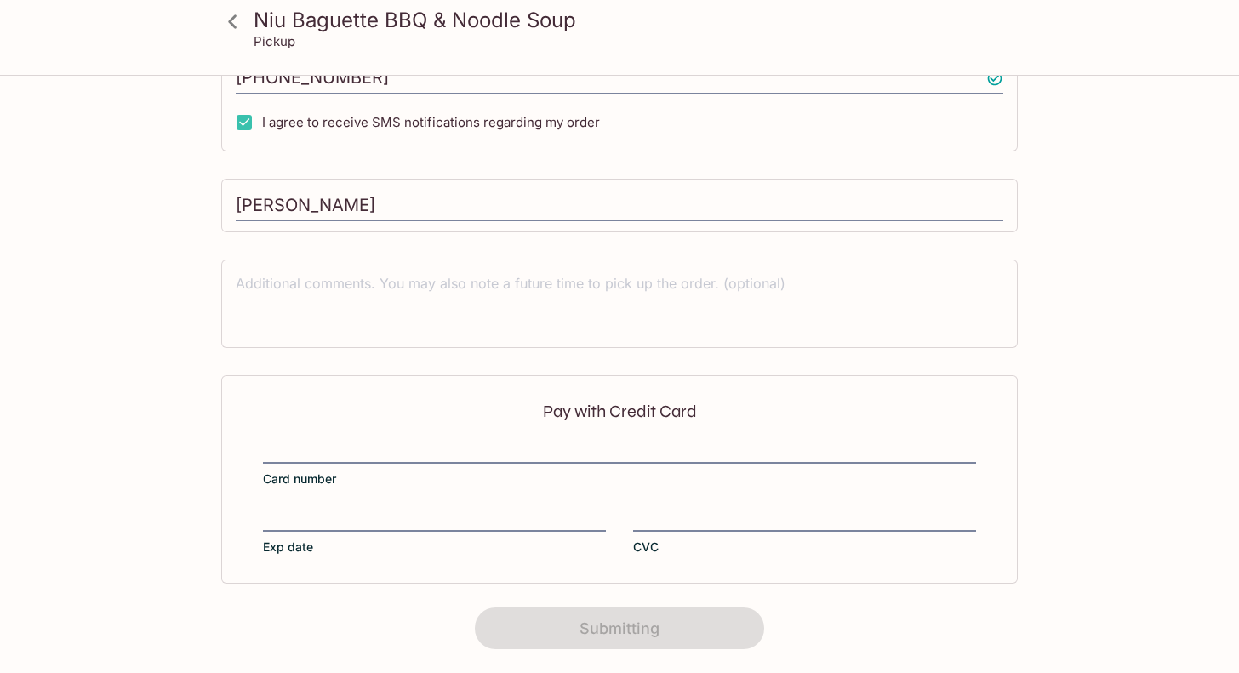
scroll to position [316, 0]
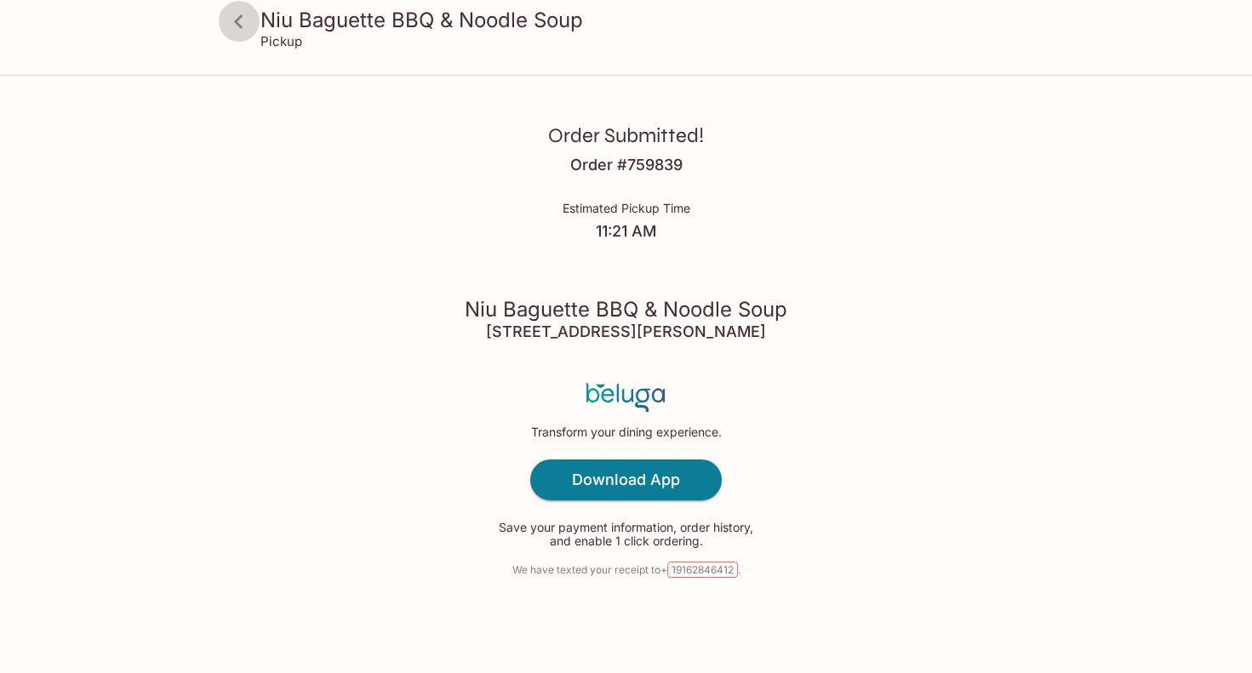
click at [239, 11] on icon at bounding box center [239, 22] width 30 height 30
